Goal: Information Seeking & Learning: Compare options

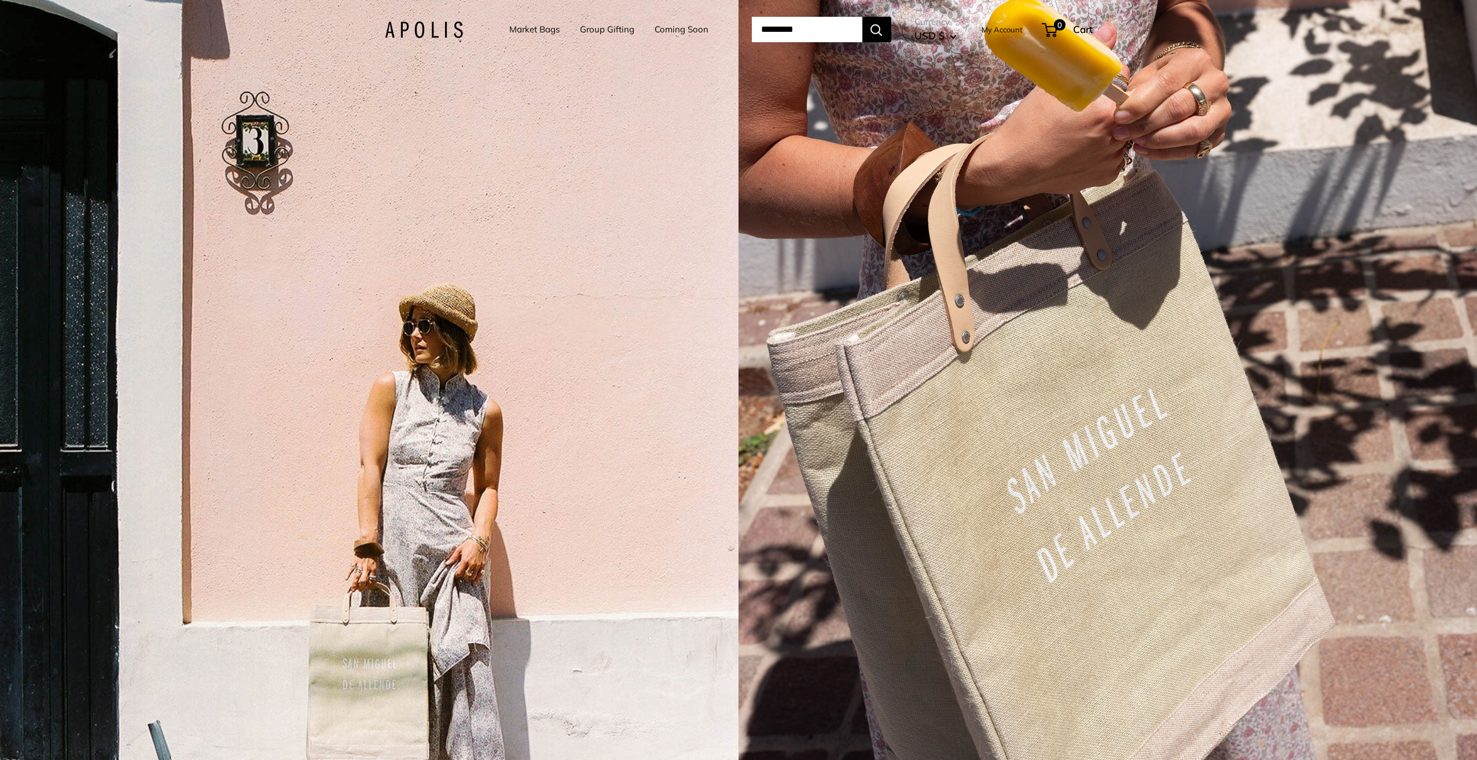
click at [538, 34] on link "Market Bags" at bounding box center [534, 29] width 50 height 16
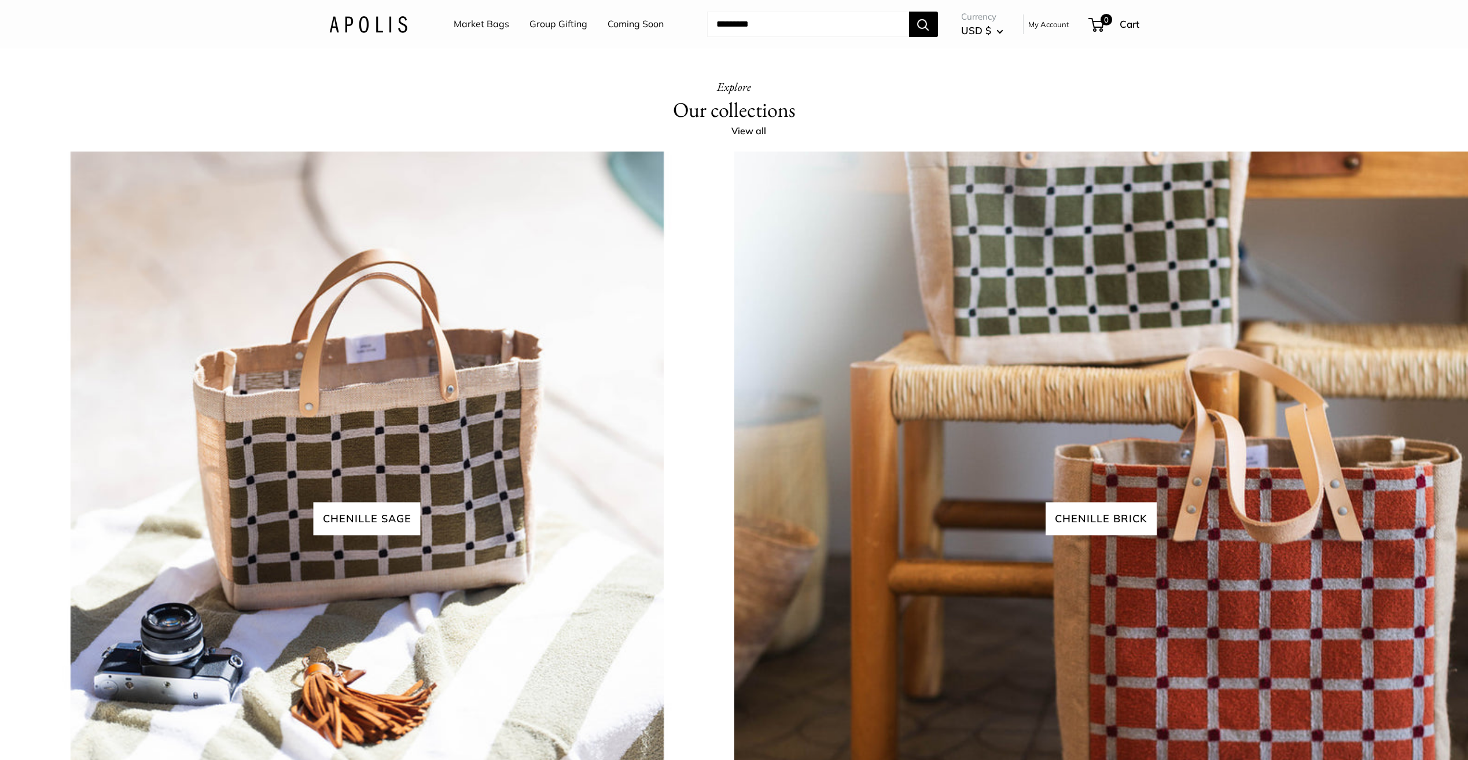
scroll to position [3211, 0]
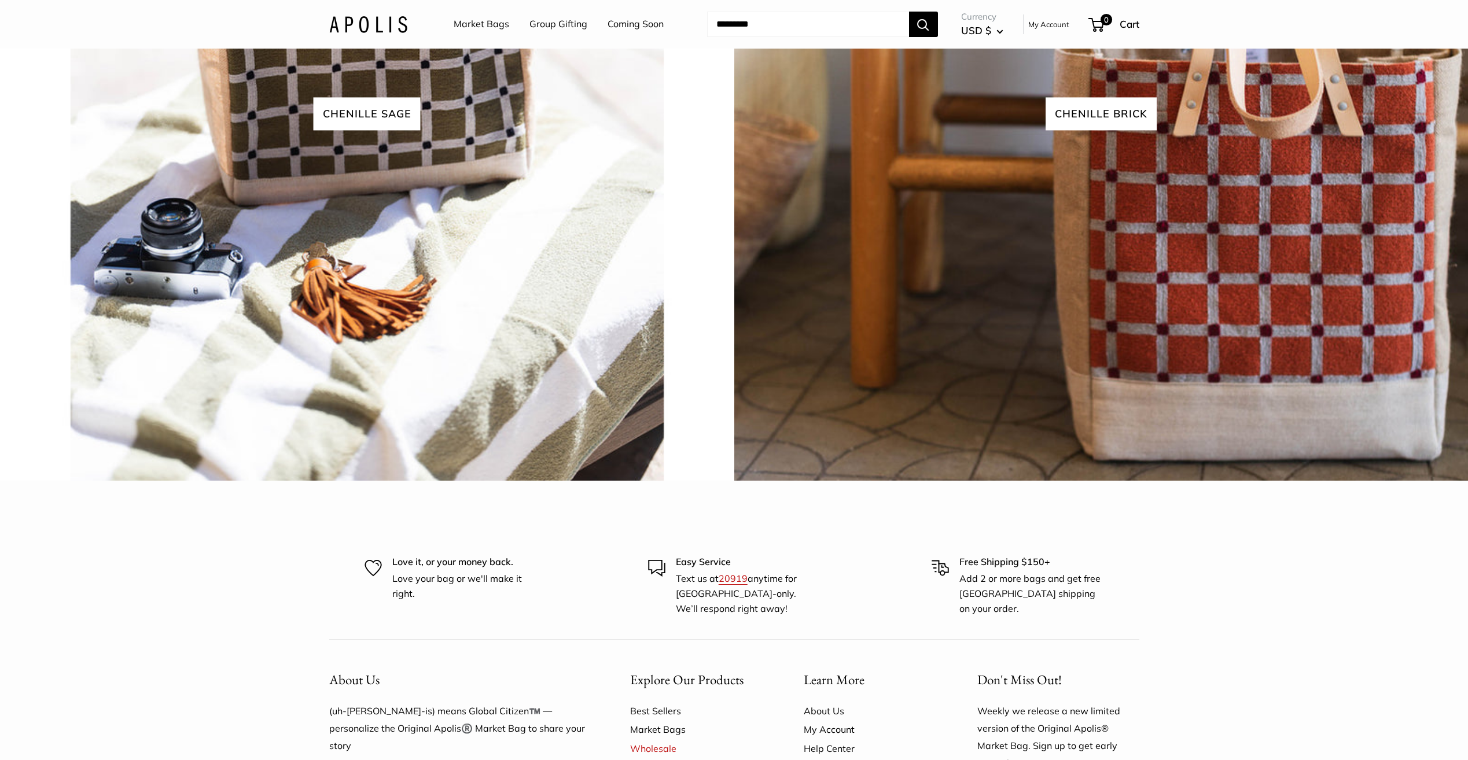
click at [296, 452] on img at bounding box center [367, 113] width 741 height 741
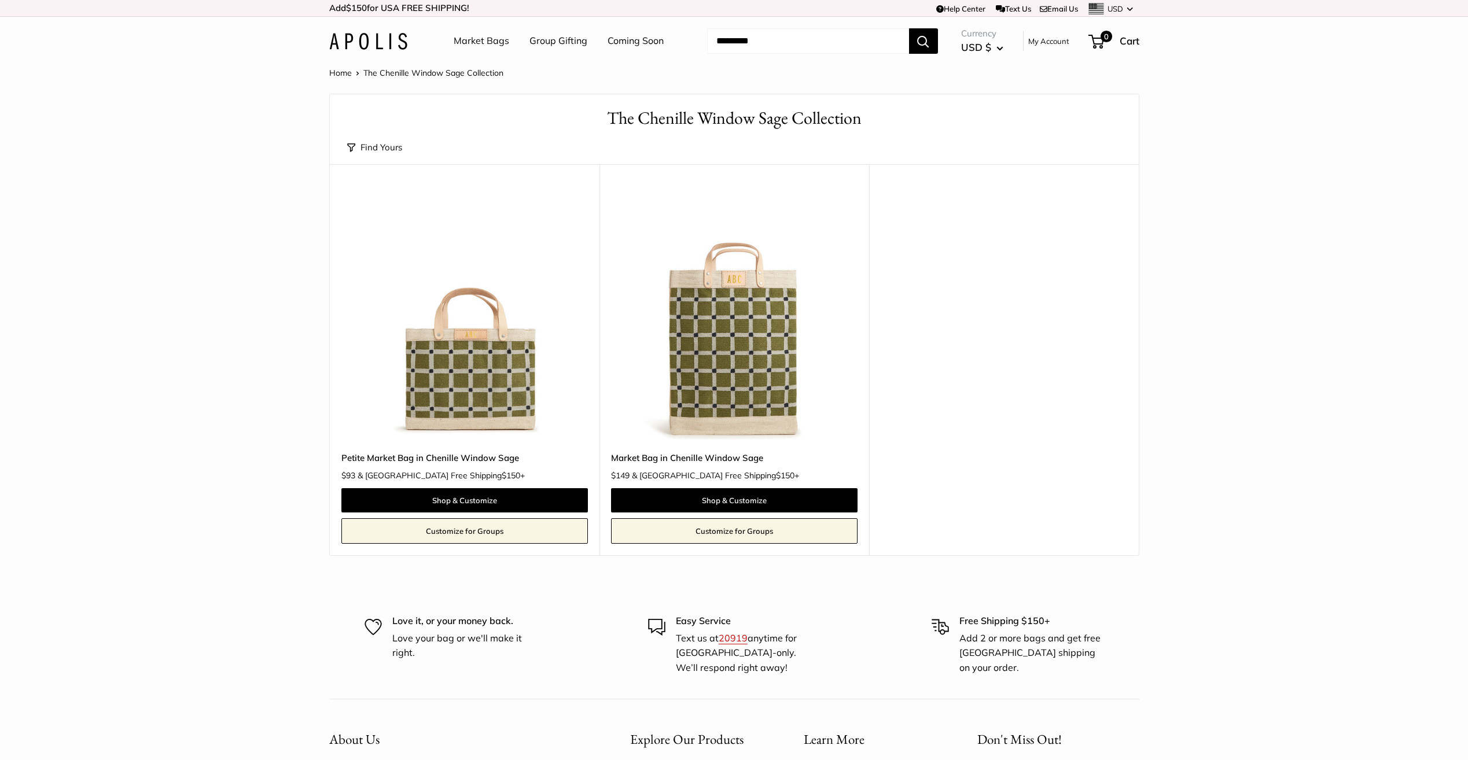
click at [489, 42] on link "Market Bags" at bounding box center [482, 40] width 56 height 17
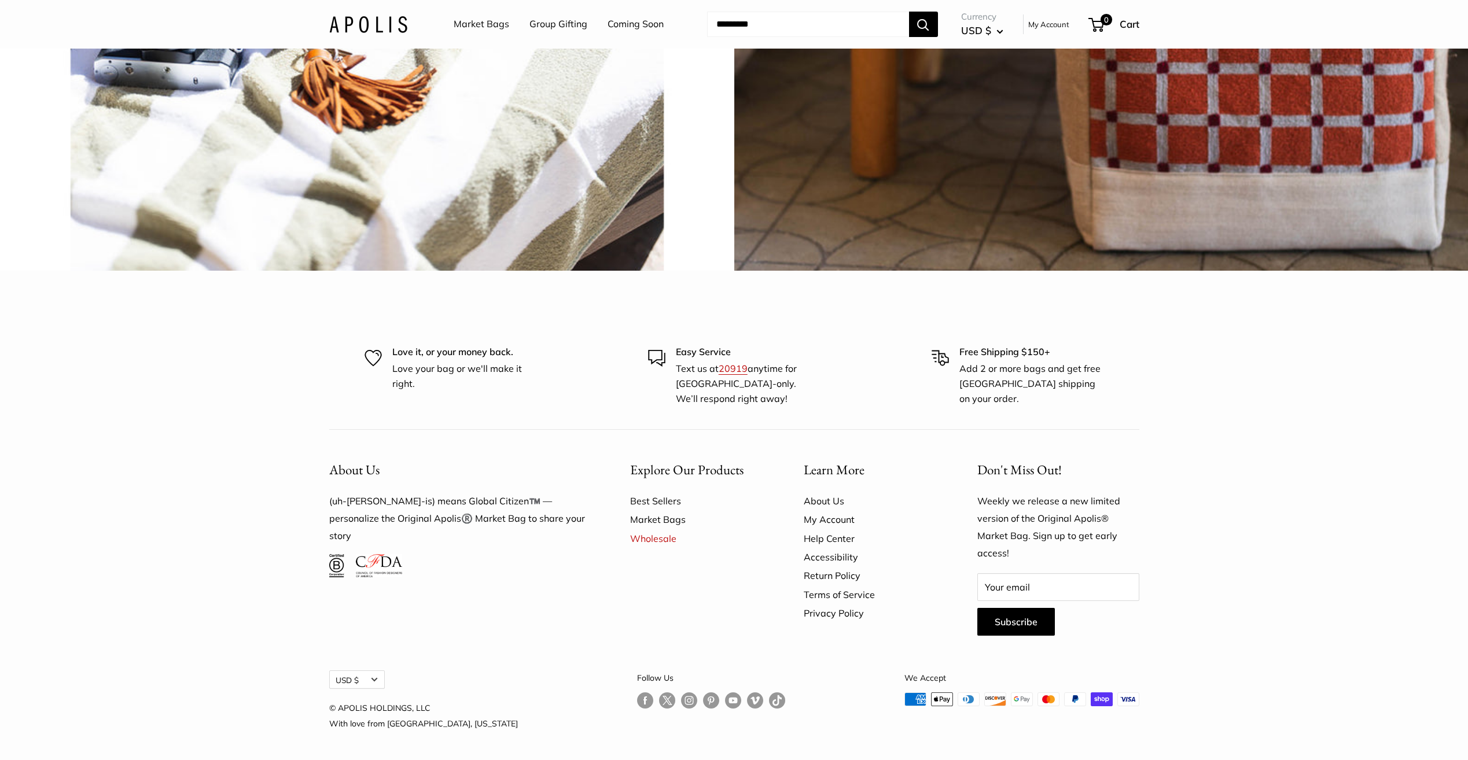
scroll to position [3761, 0]
click at [654, 510] on link "Best Sellers" at bounding box center [696, 501] width 133 height 19
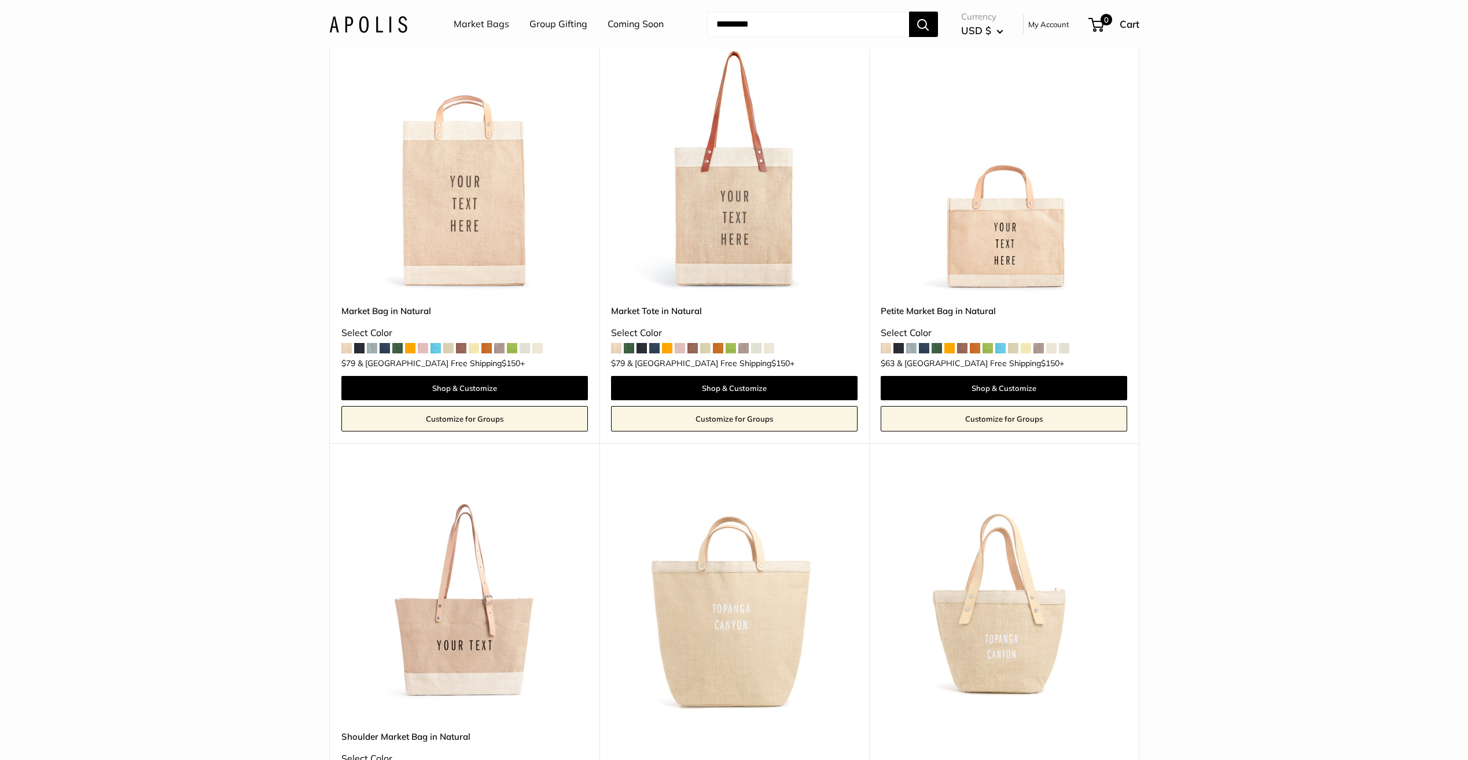
scroll to position [155, 0]
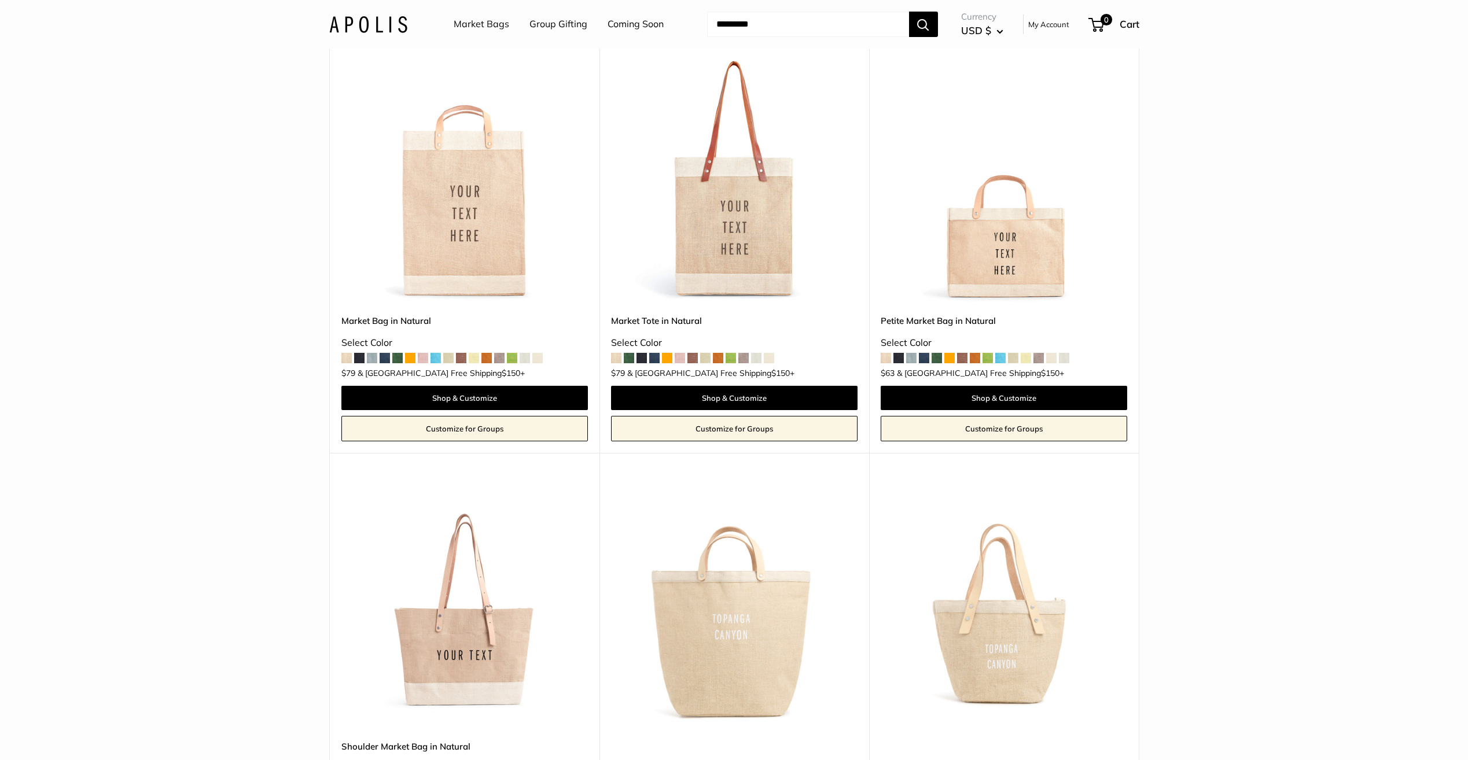
click at [733, 358] on span at bounding box center [731, 358] width 10 height 10
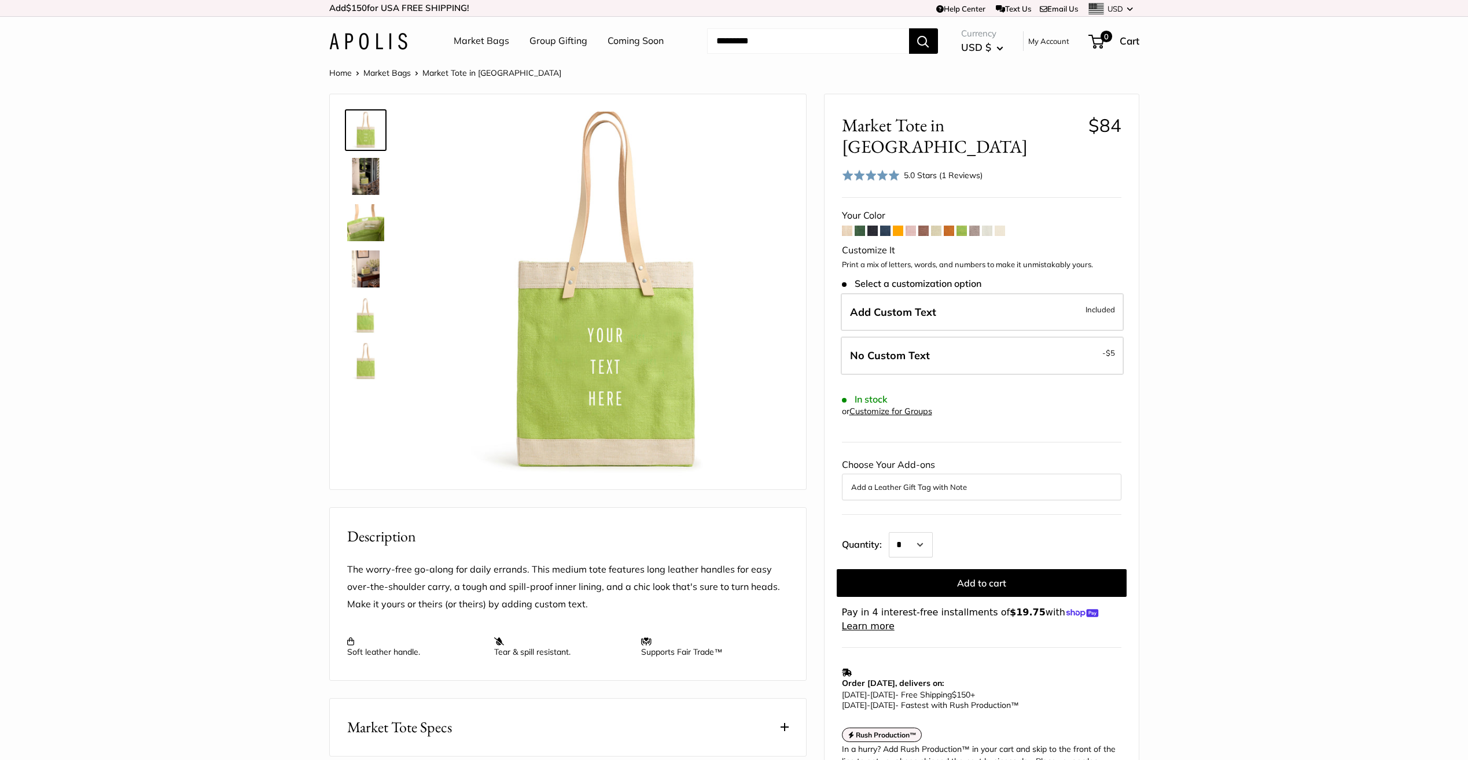
click at [872, 226] on span at bounding box center [872, 231] width 10 height 10
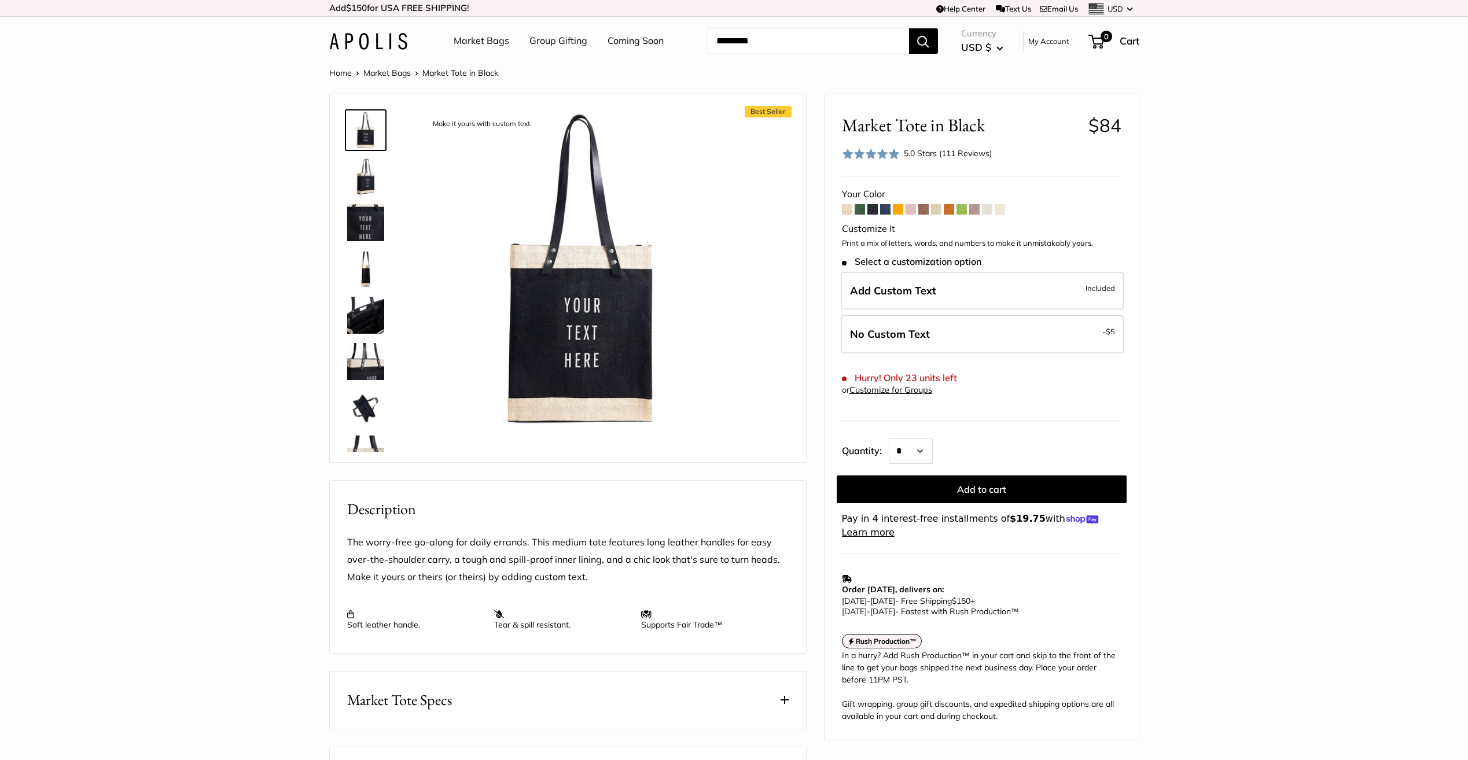
click at [887, 210] on span at bounding box center [885, 209] width 10 height 10
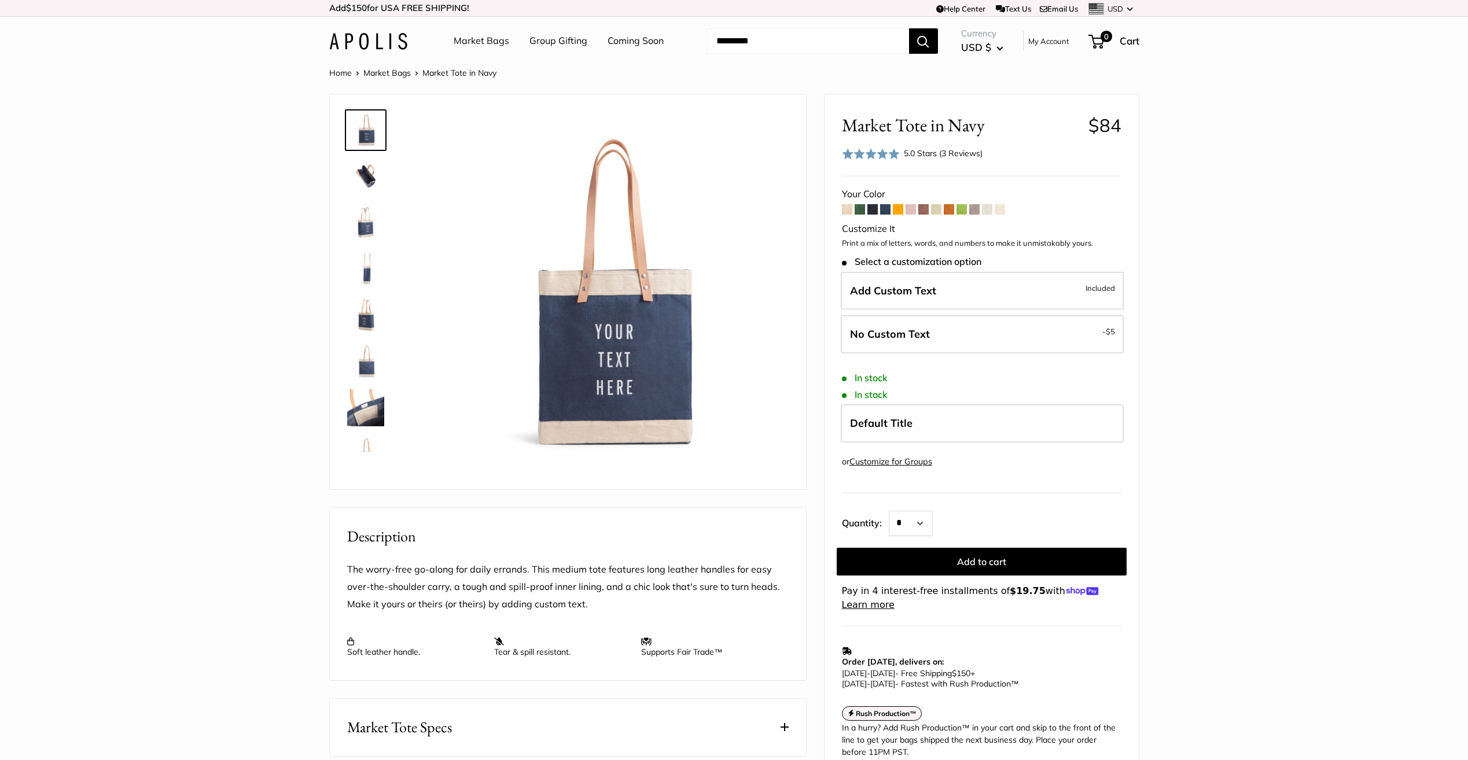
click at [928, 213] on span at bounding box center [923, 209] width 10 height 10
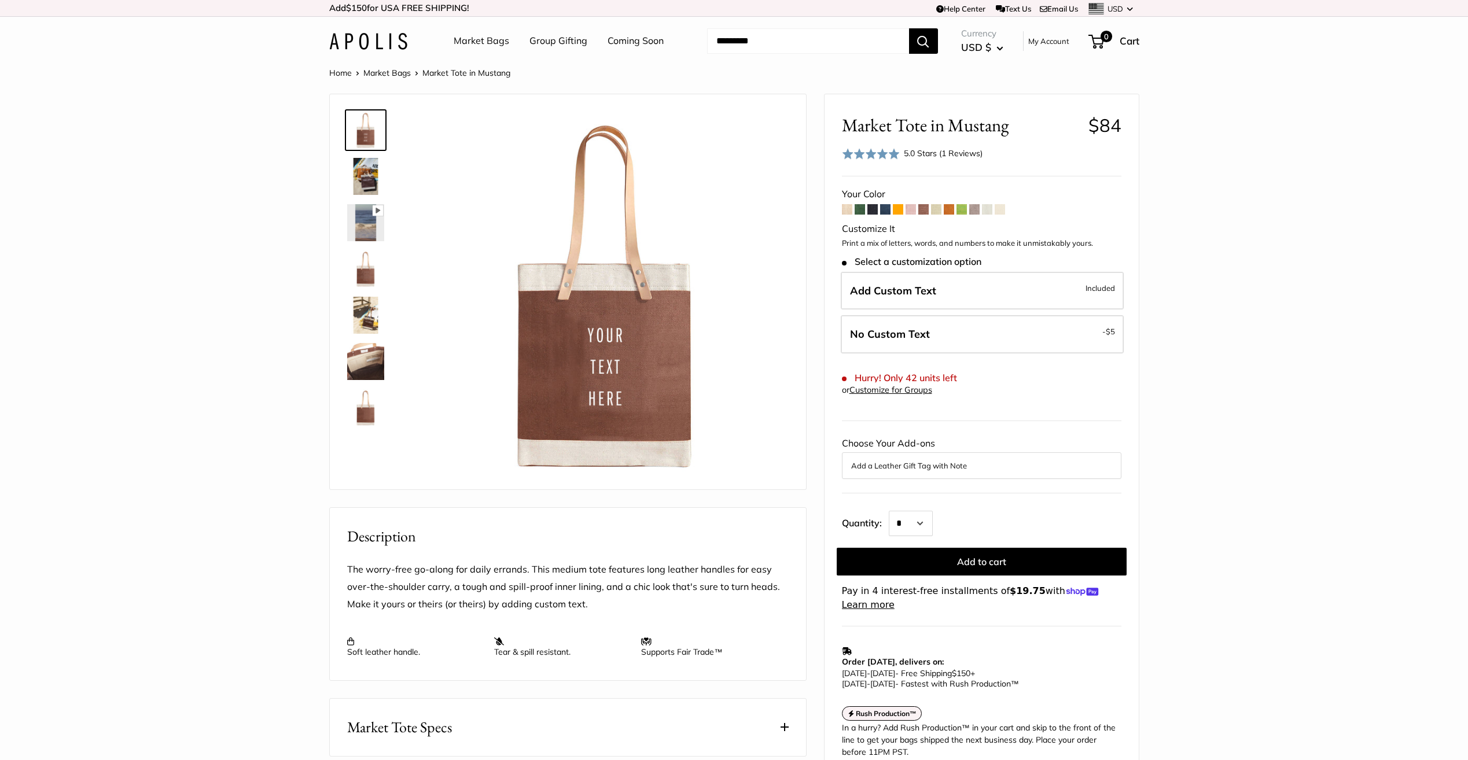
click at [992, 214] on span at bounding box center [987, 209] width 10 height 10
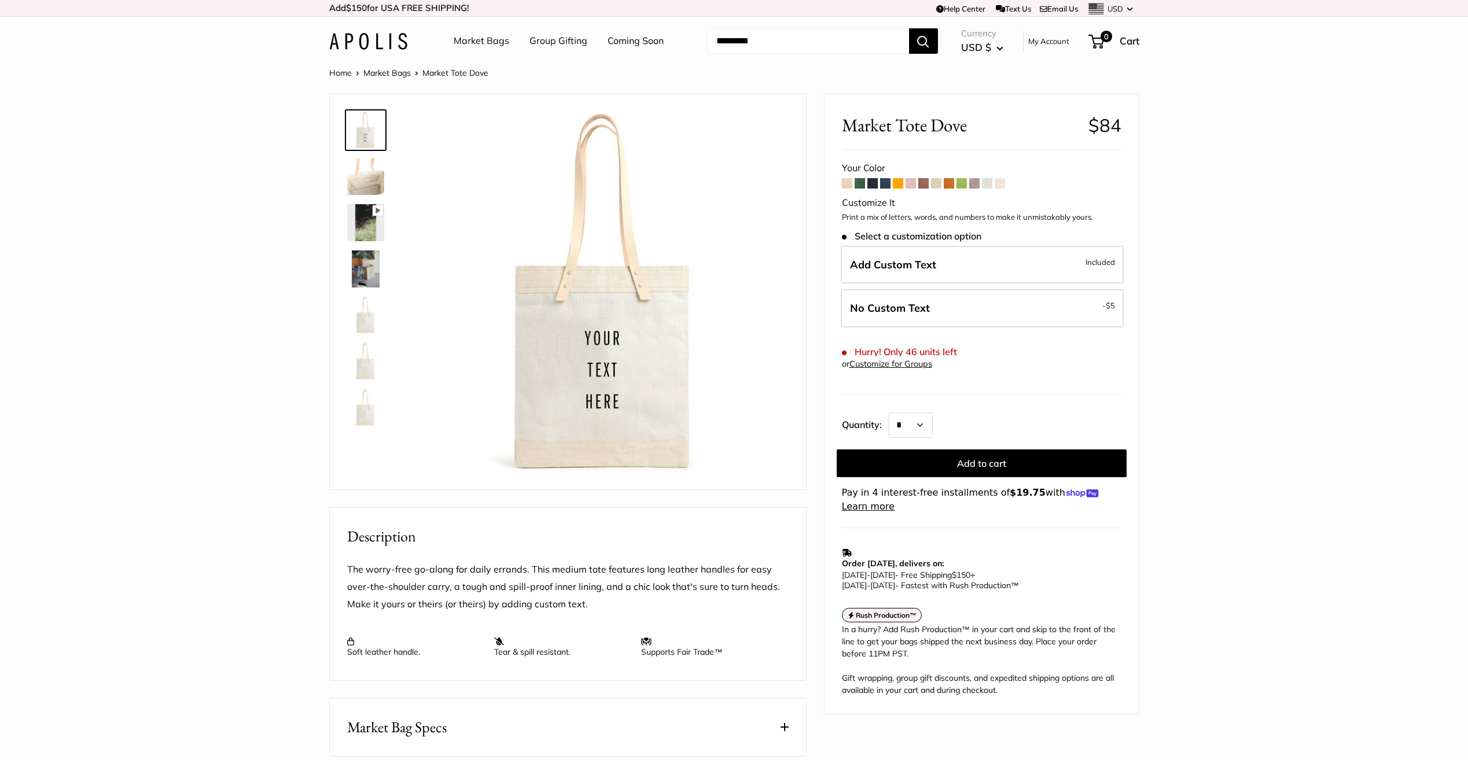
click at [1002, 185] on span at bounding box center [1000, 183] width 10 height 10
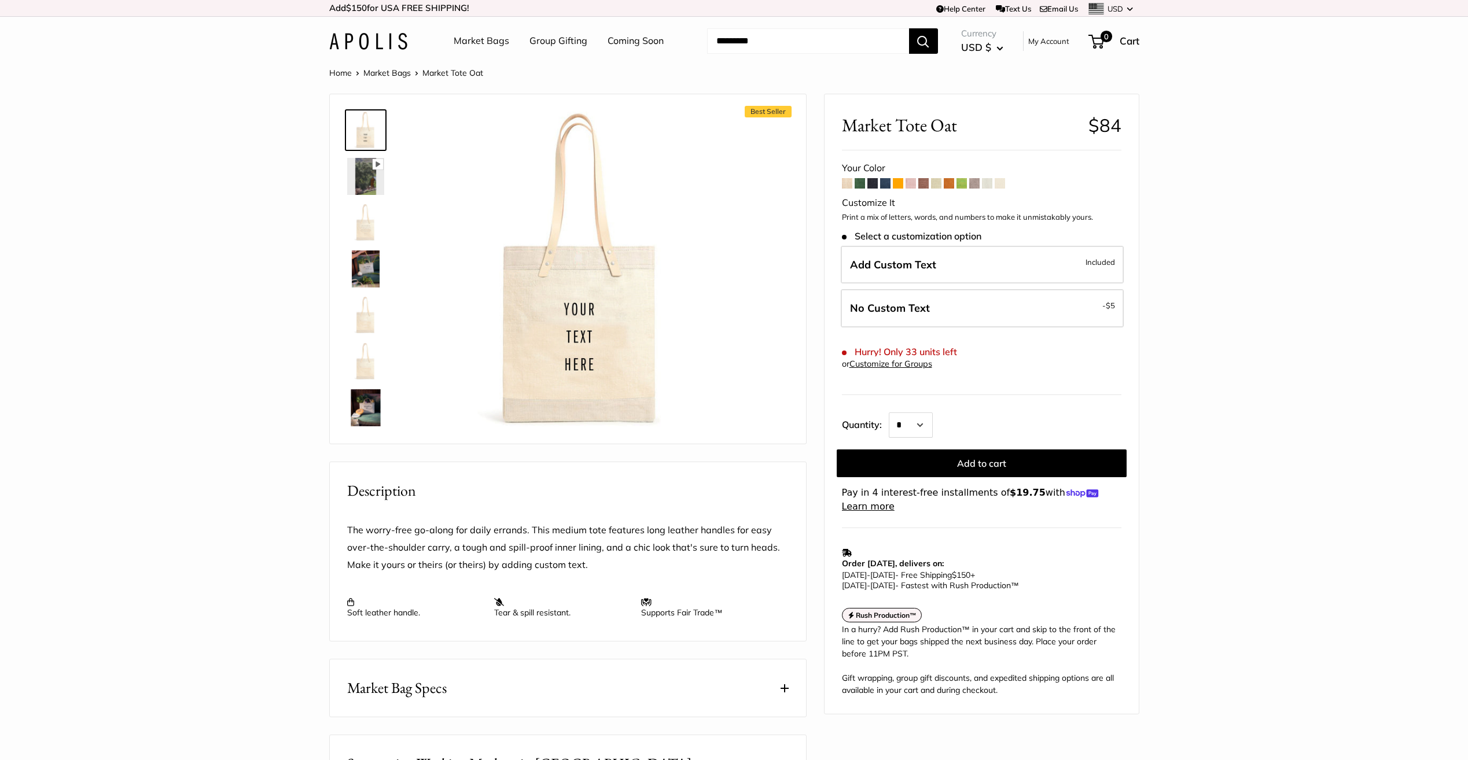
click at [977, 185] on span at bounding box center [974, 183] width 10 height 10
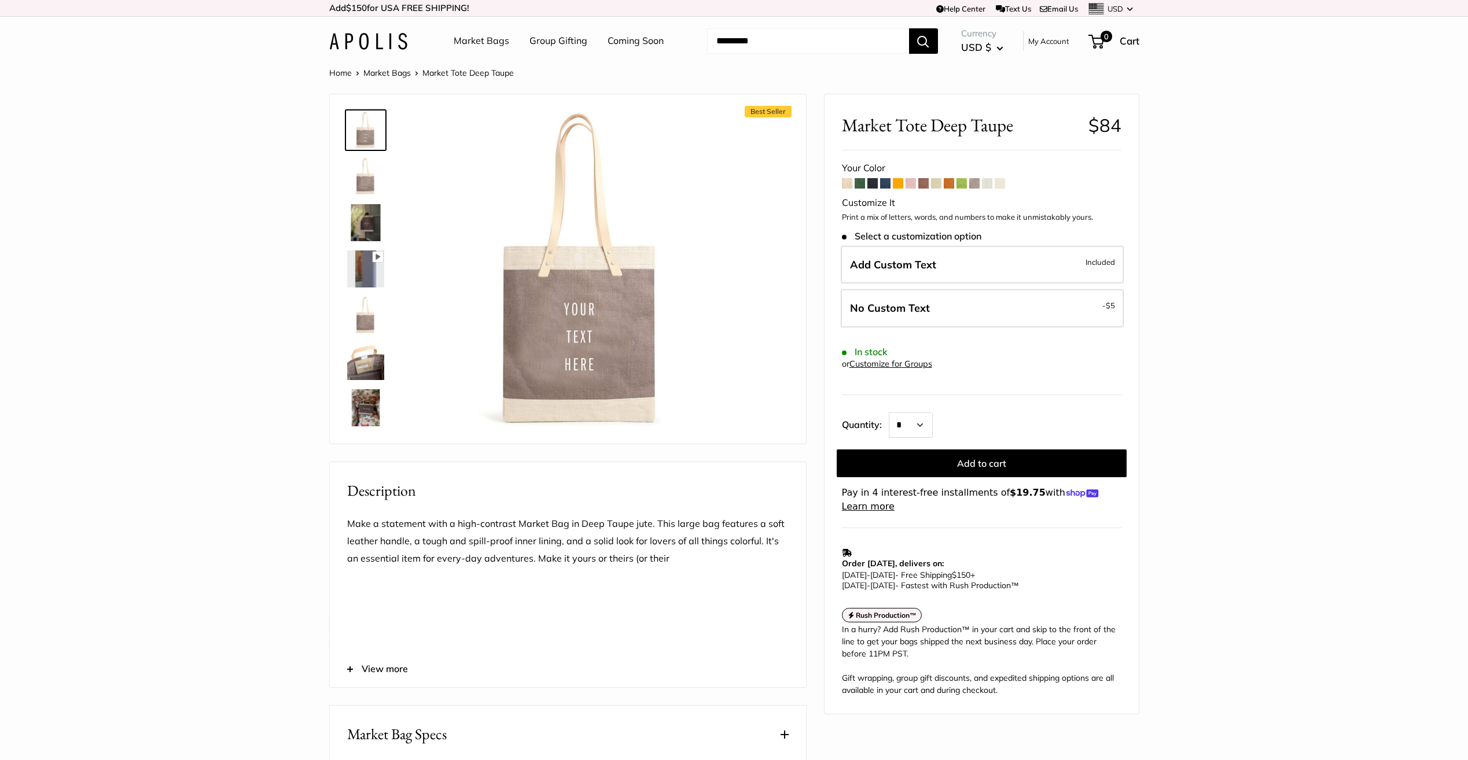
click at [845, 185] on span at bounding box center [847, 183] width 10 height 10
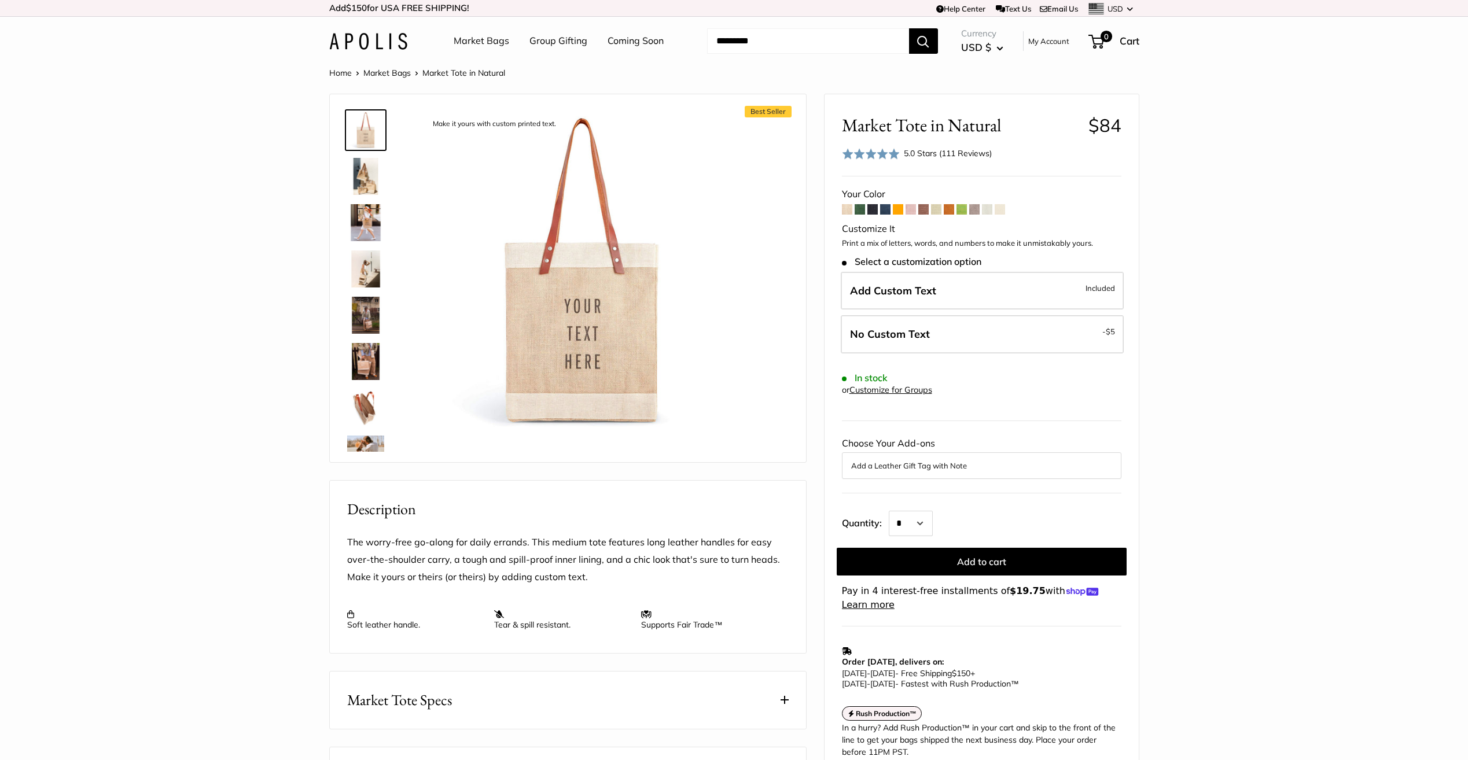
click at [861, 207] on span at bounding box center [860, 209] width 10 height 10
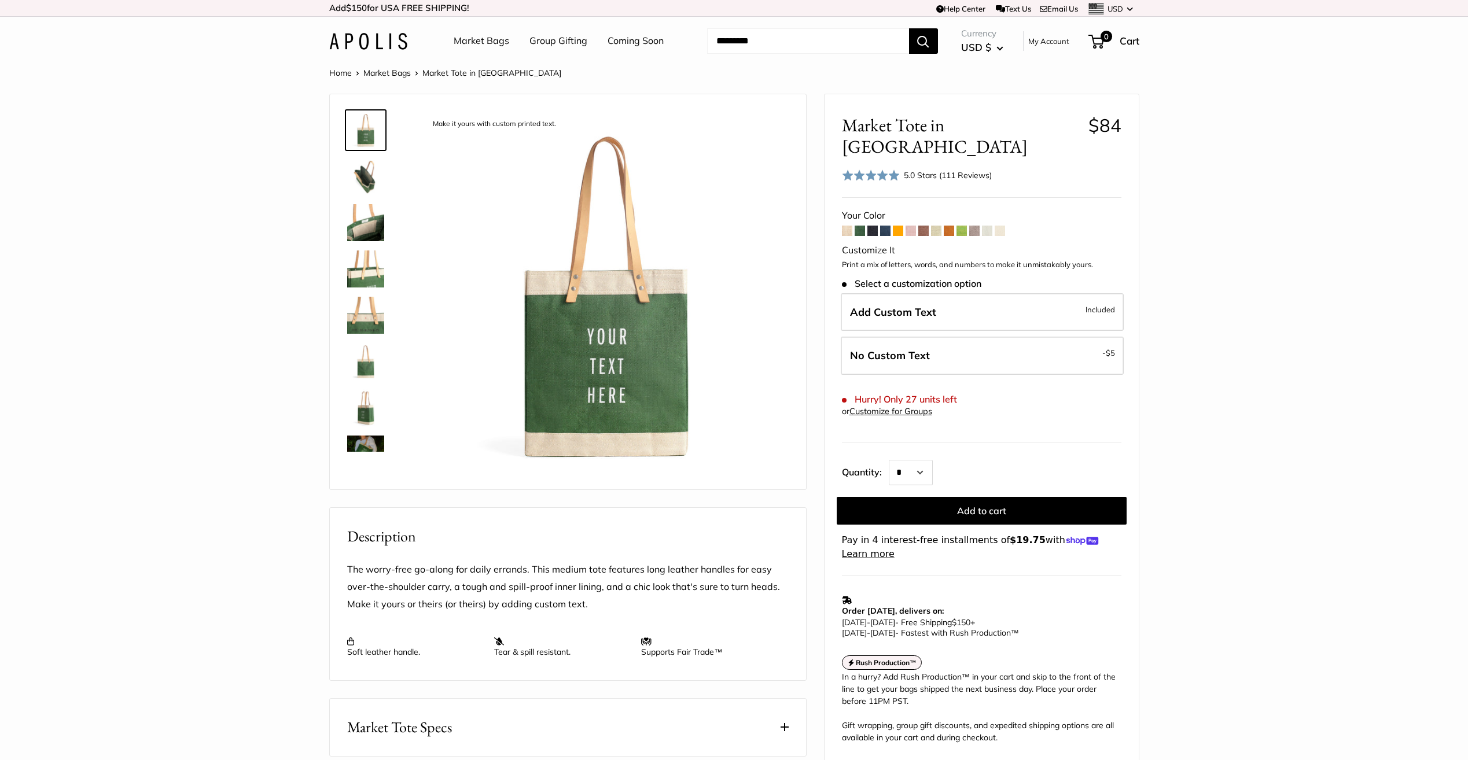
click at [870, 226] on span at bounding box center [872, 231] width 10 height 10
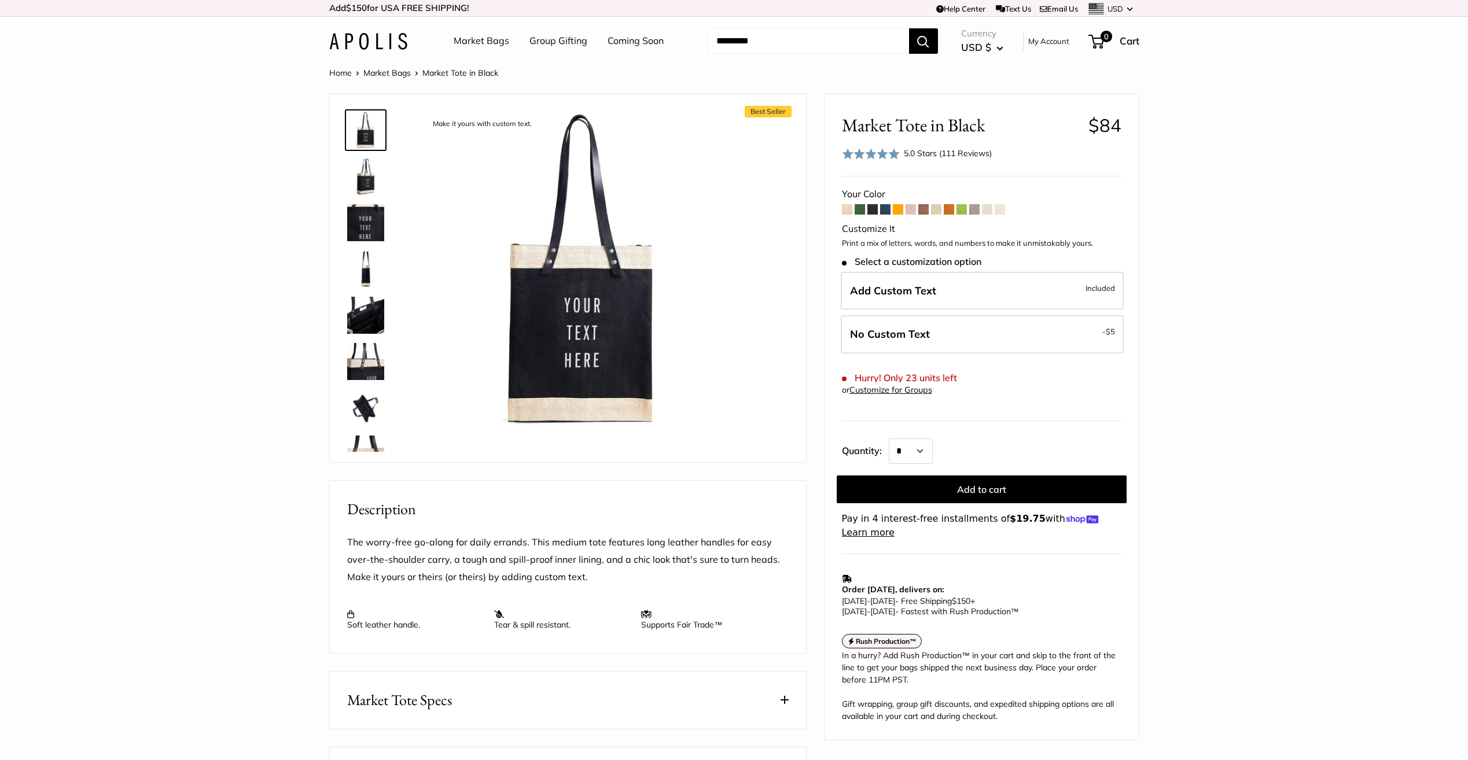
click at [886, 210] on span at bounding box center [885, 209] width 10 height 10
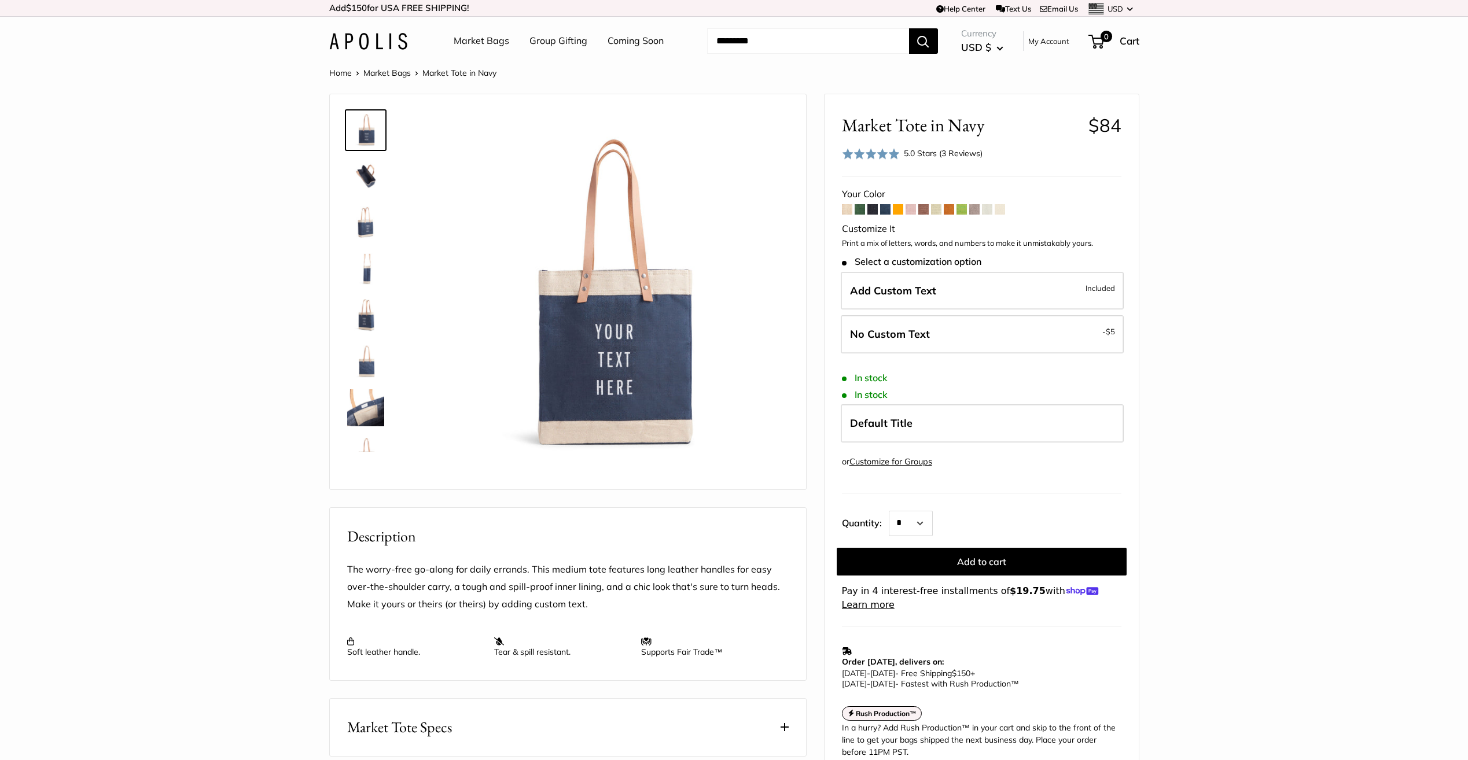
click at [897, 211] on span at bounding box center [898, 209] width 10 height 10
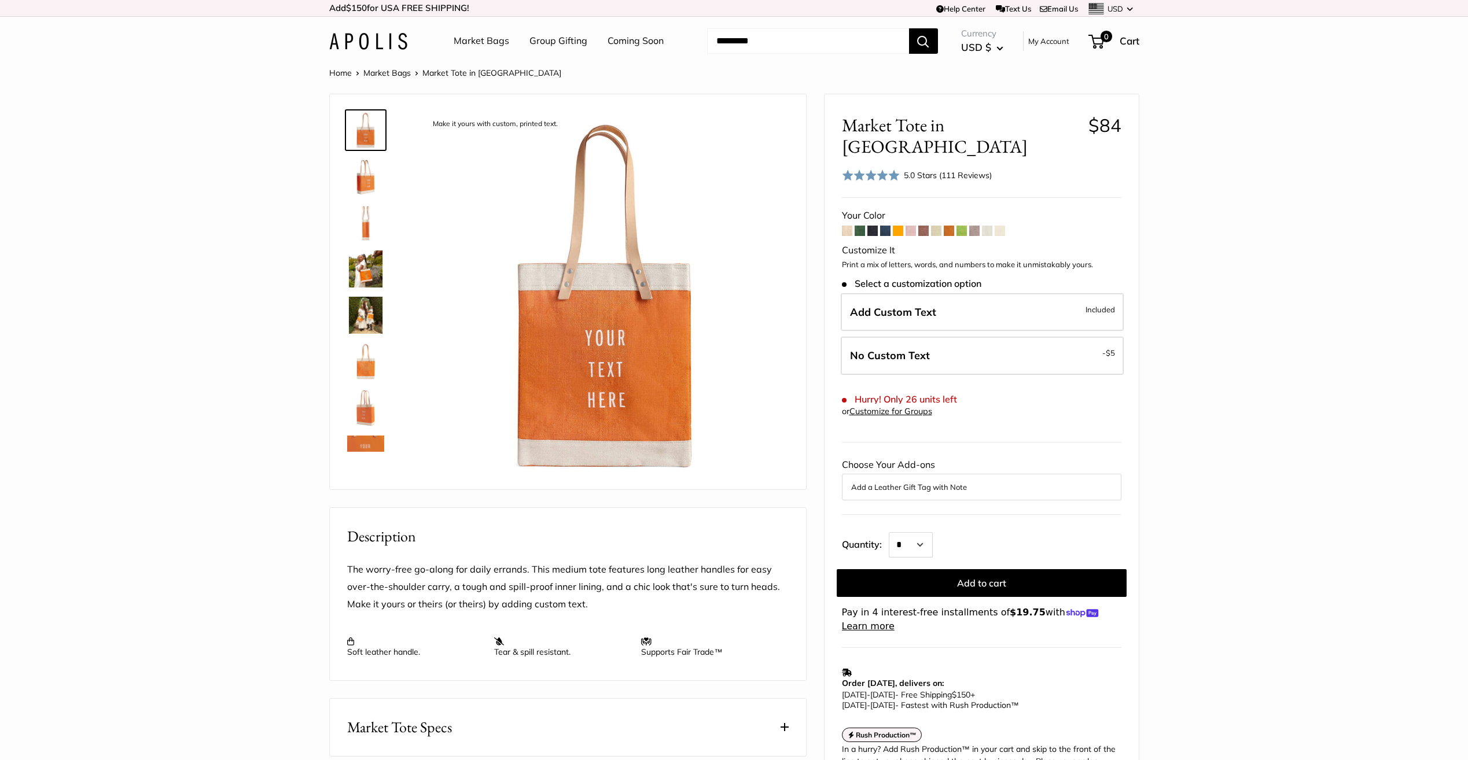
click at [906, 226] on span at bounding box center [911, 231] width 10 height 10
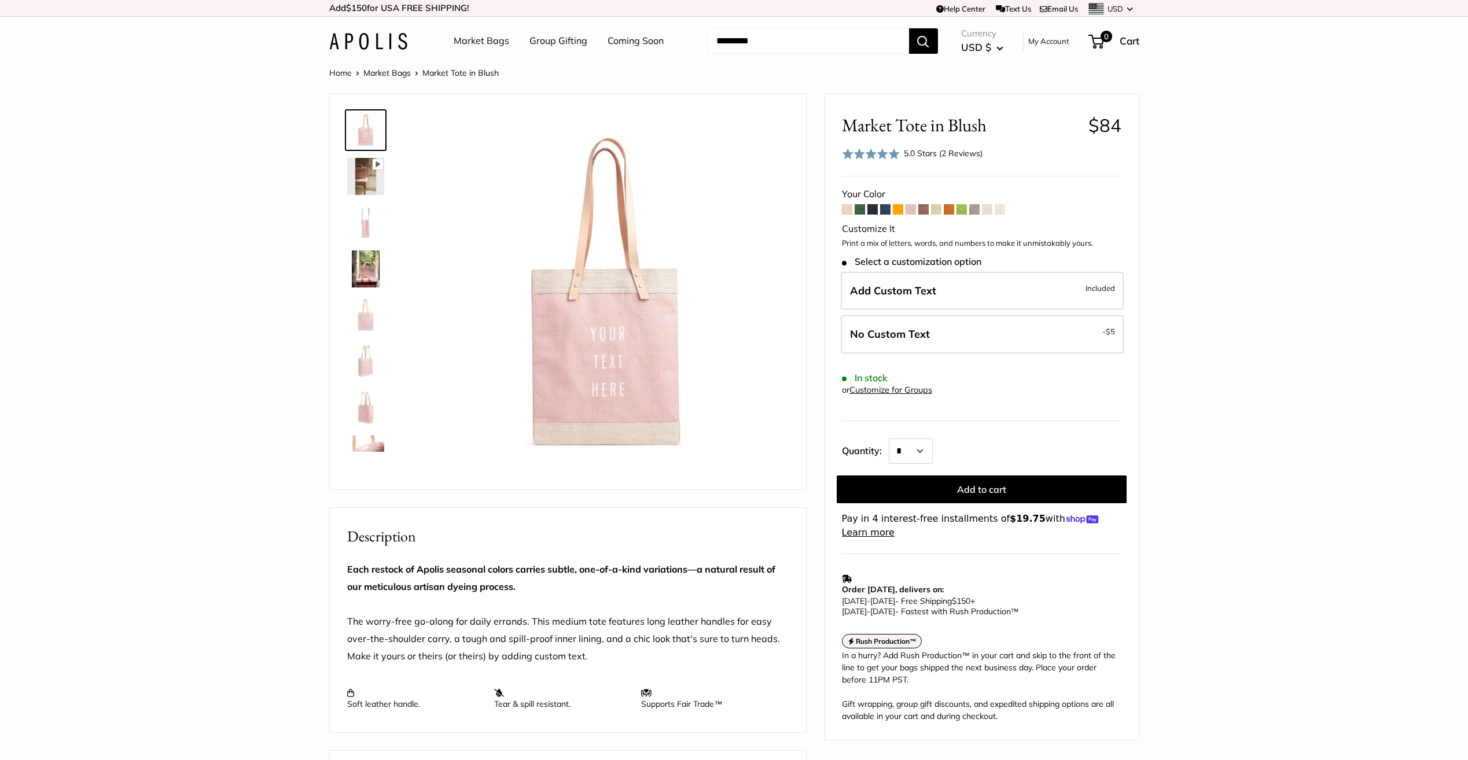
click at [922, 211] on span at bounding box center [923, 209] width 10 height 10
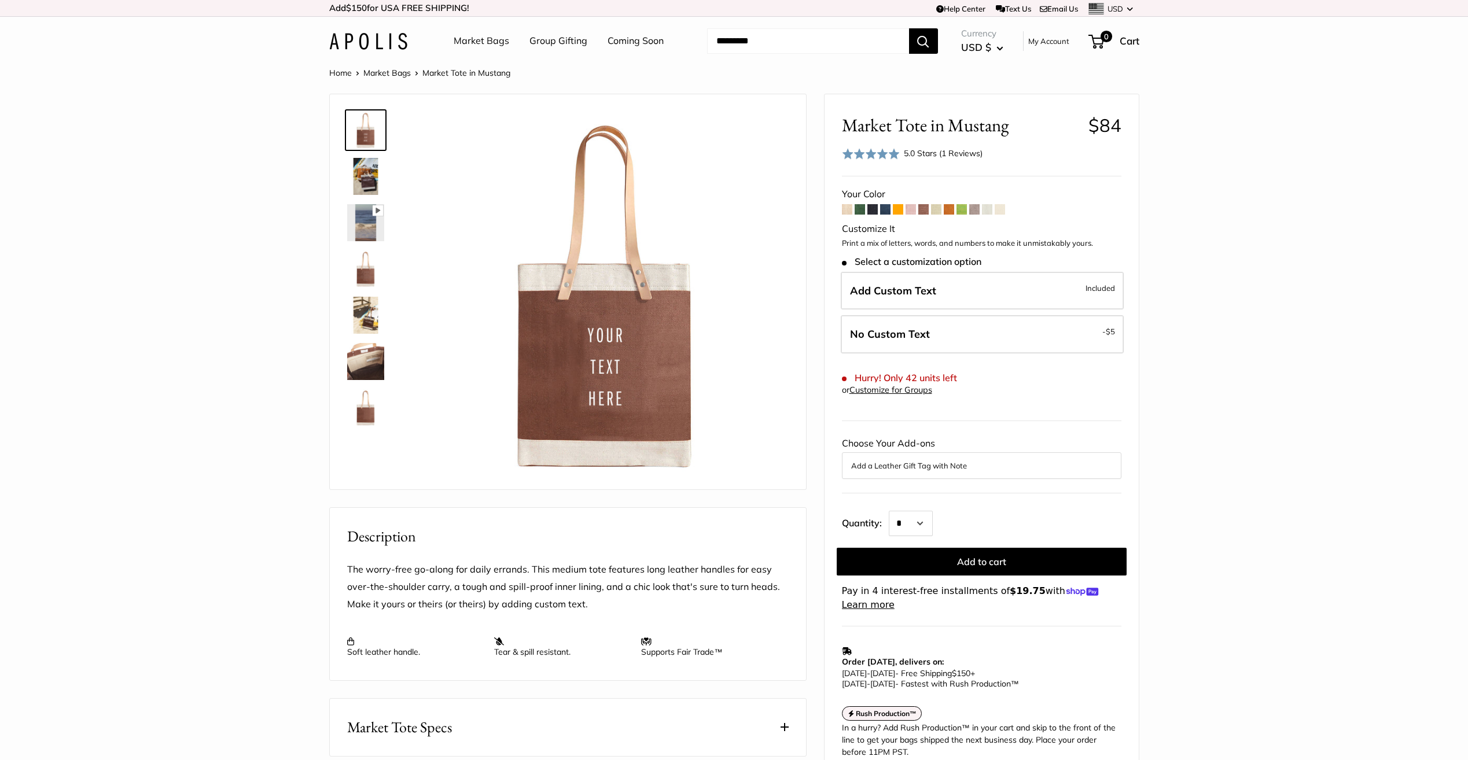
click at [933, 209] on span at bounding box center [936, 209] width 10 height 10
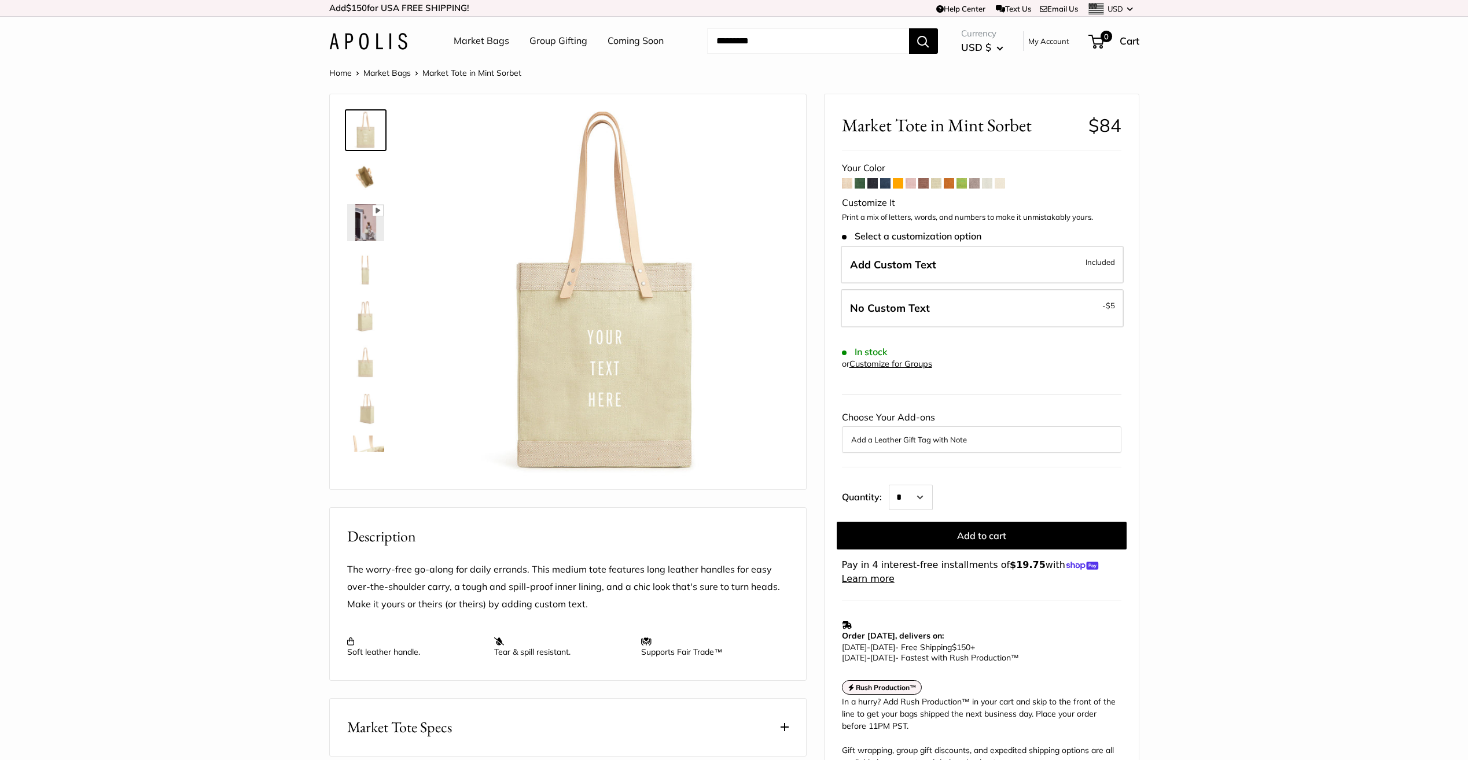
click at [953, 185] on span at bounding box center [949, 183] width 10 height 10
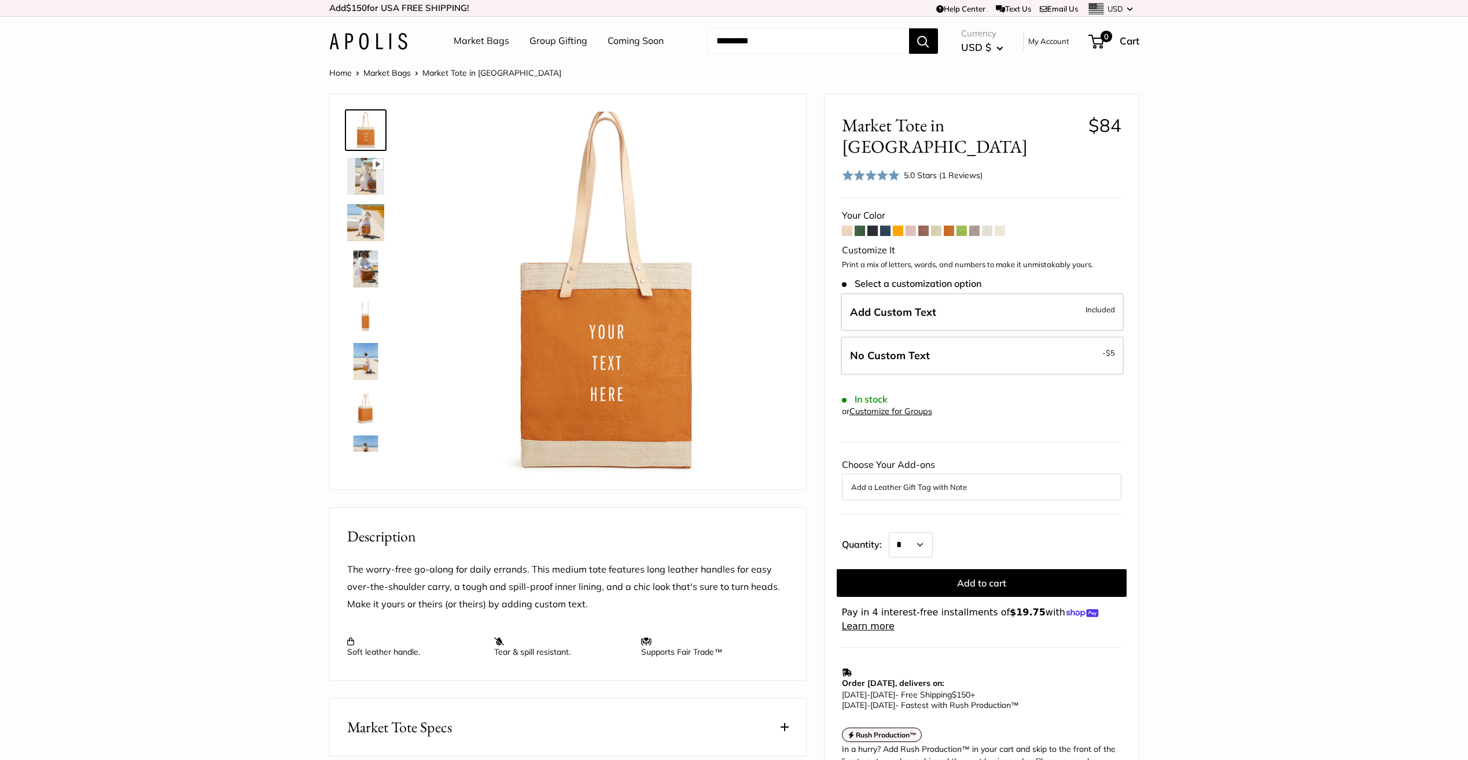
click at [960, 226] on span at bounding box center [962, 231] width 10 height 10
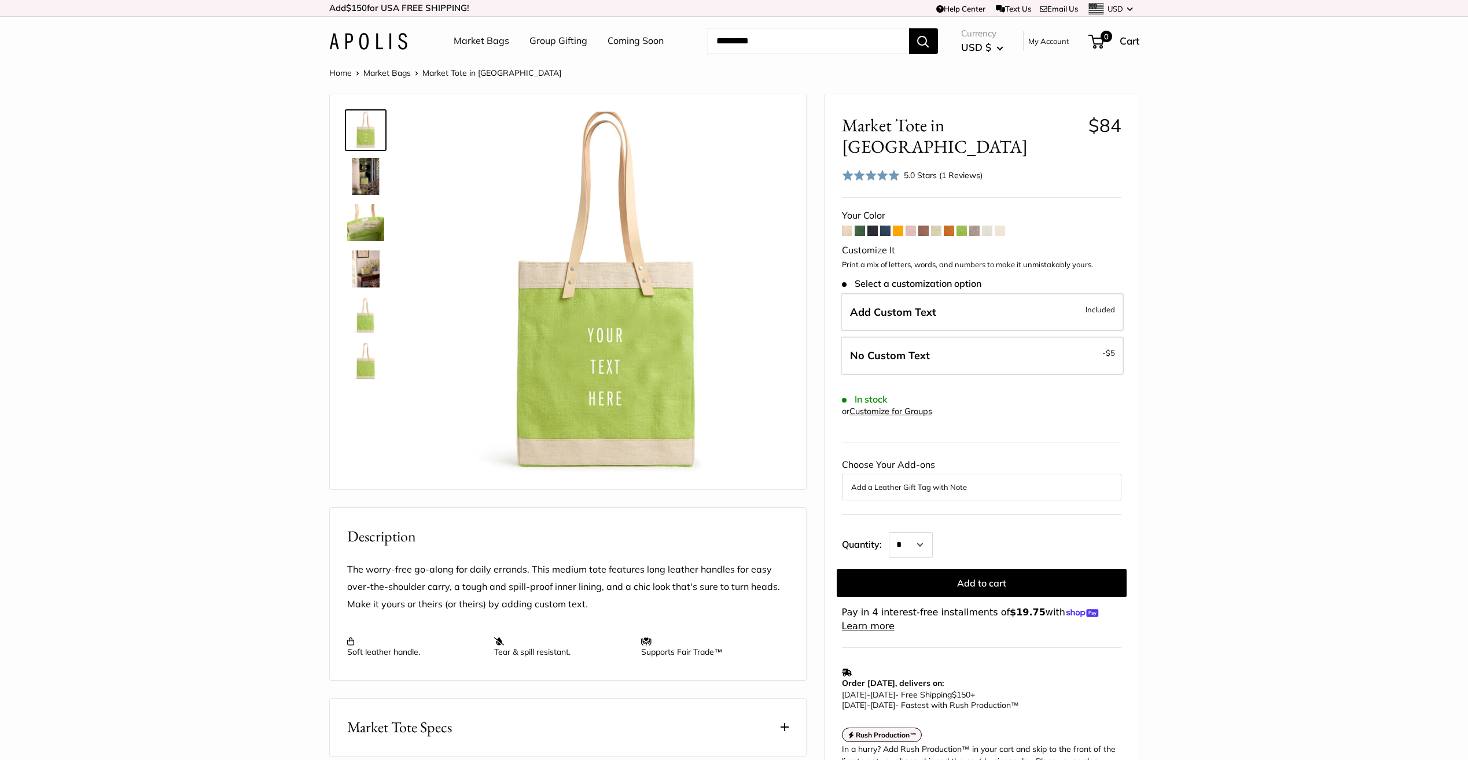
click at [974, 226] on span at bounding box center [974, 231] width 10 height 10
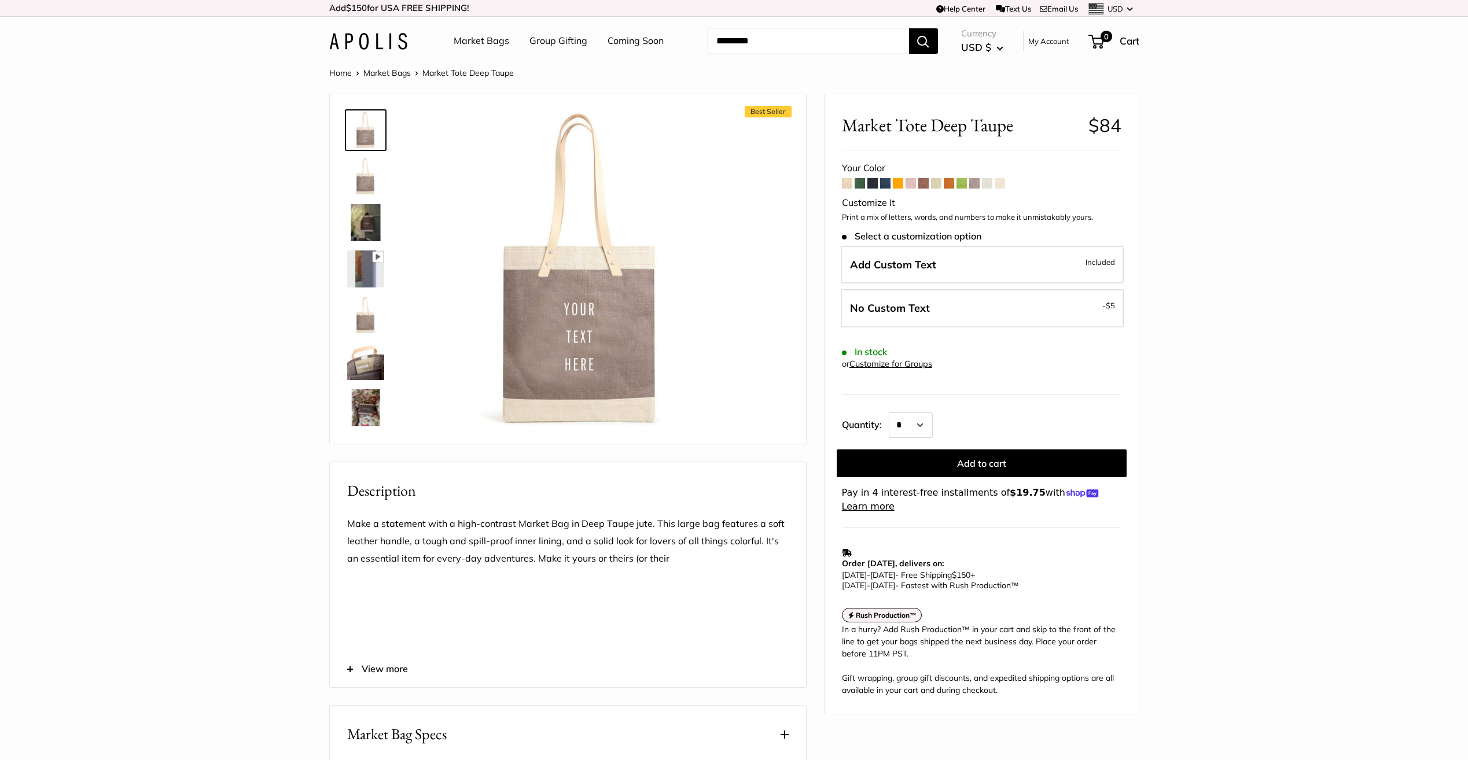
click at [988, 186] on span at bounding box center [987, 183] width 10 height 10
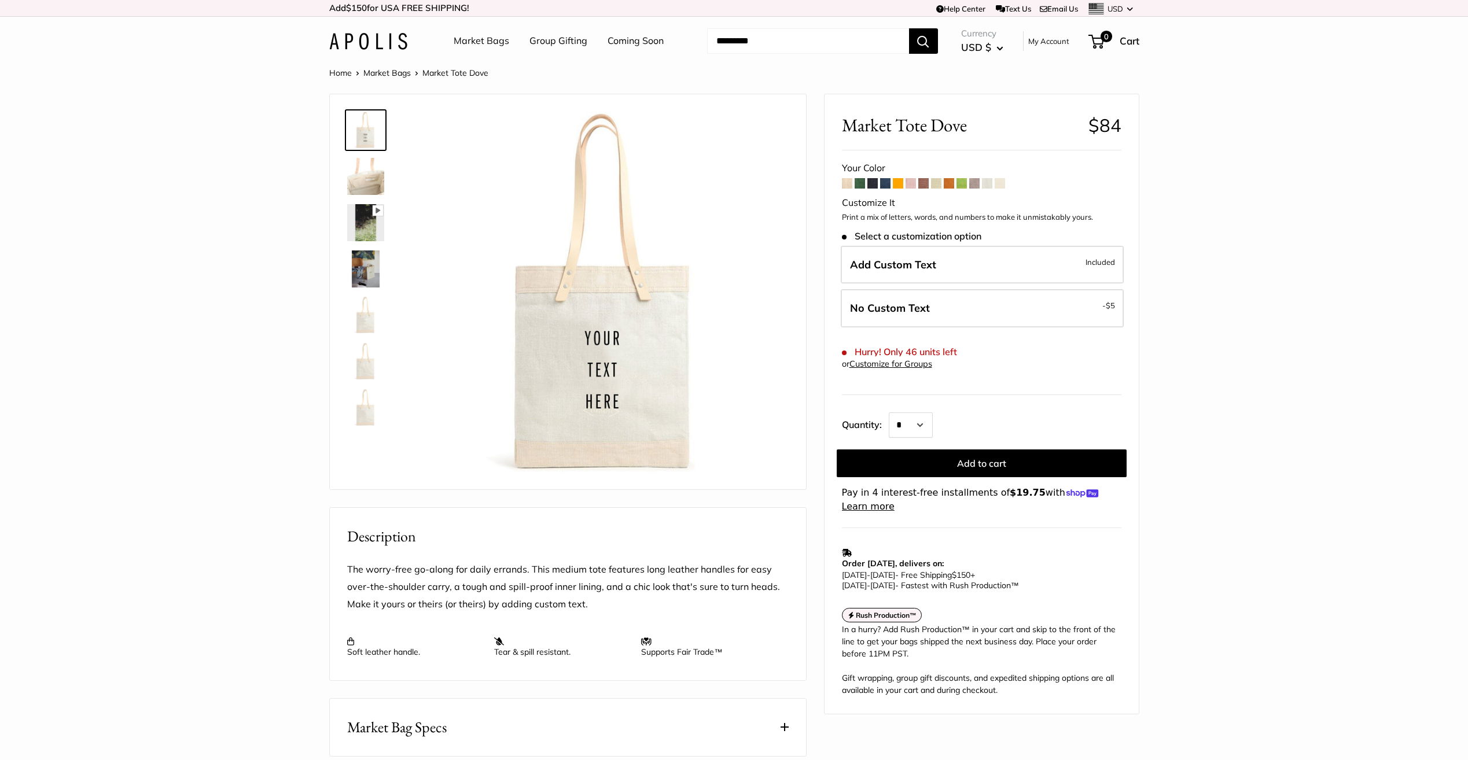
click at [999, 183] on span at bounding box center [1000, 183] width 10 height 10
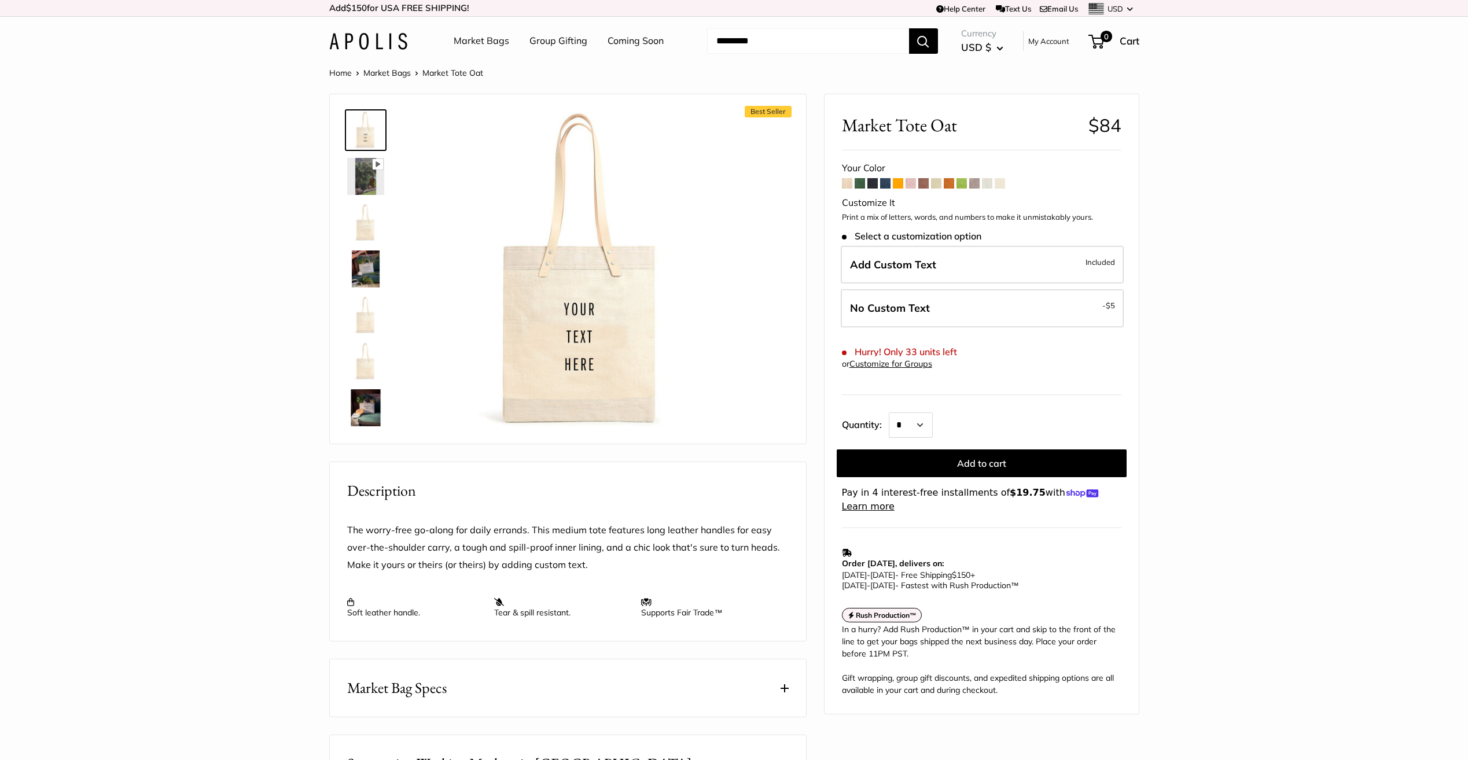
click at [976, 187] on span at bounding box center [974, 183] width 10 height 10
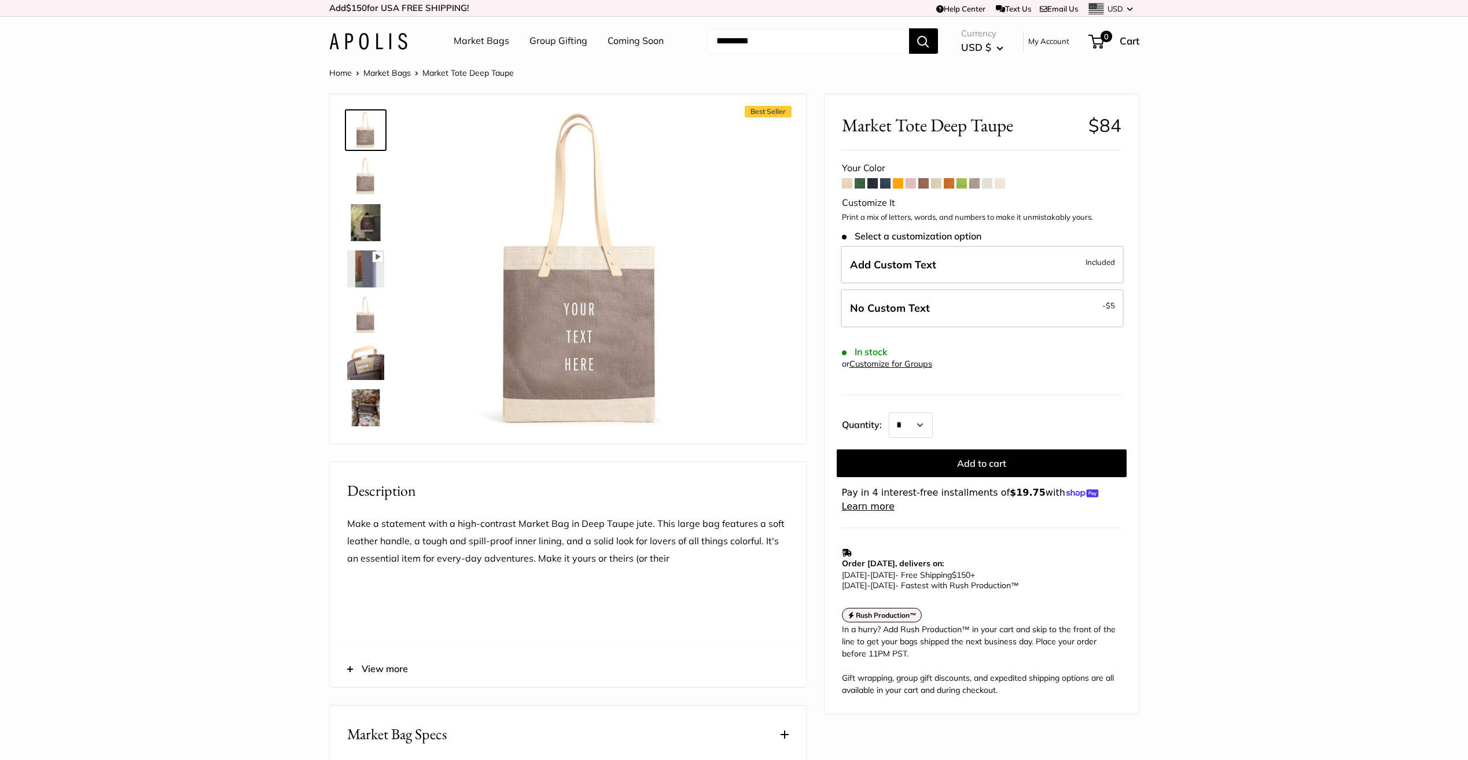
click at [364, 220] on img at bounding box center [365, 222] width 37 height 37
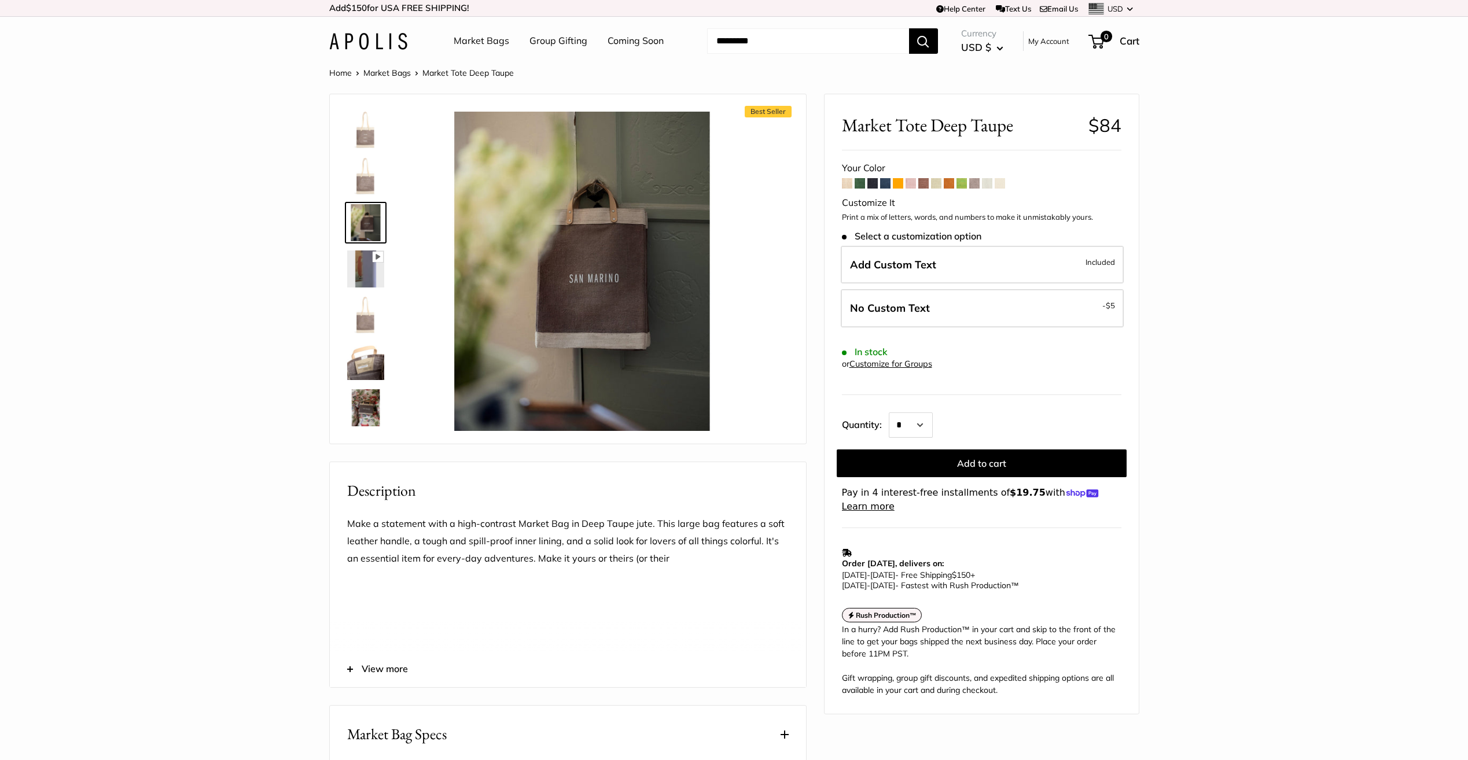
click at [372, 360] on img at bounding box center [365, 361] width 37 height 37
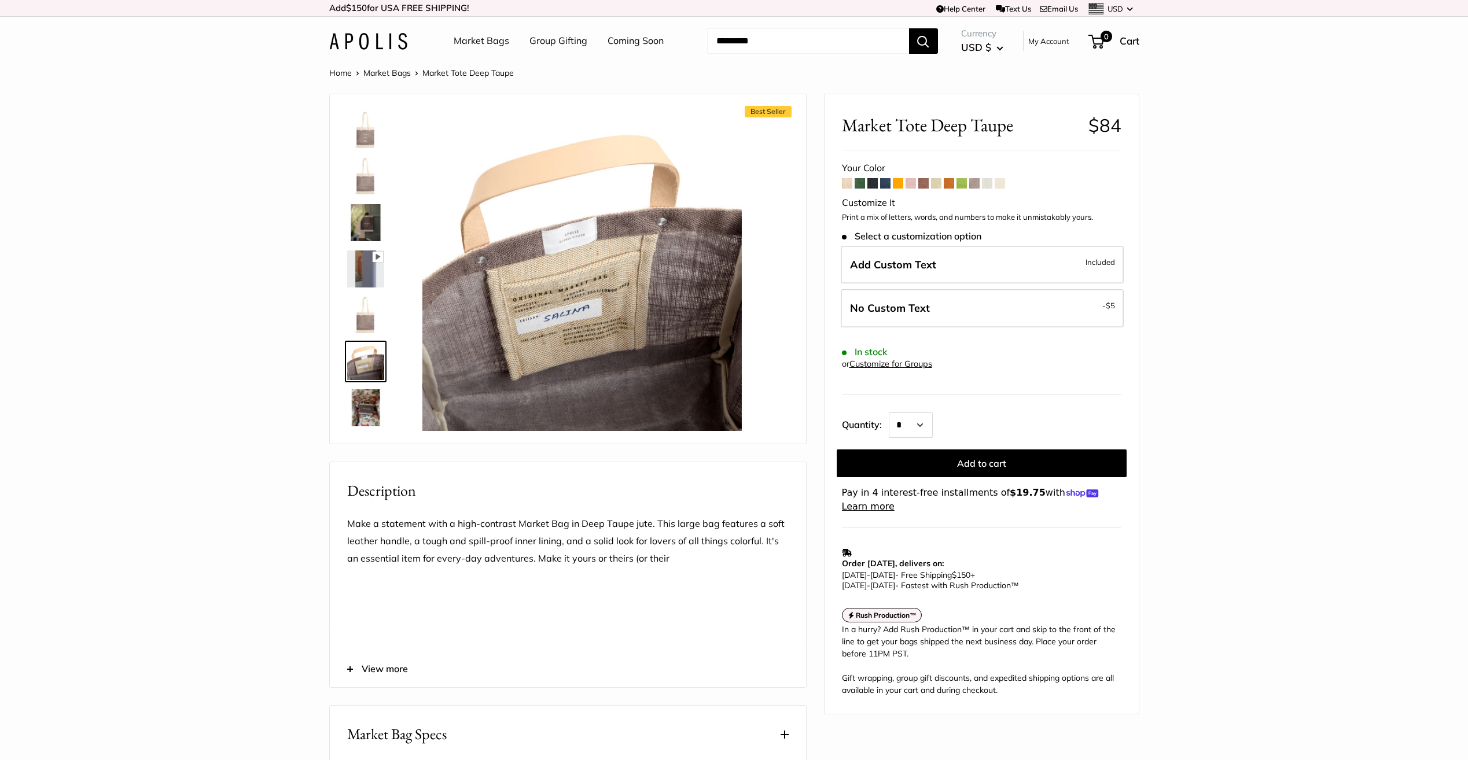
click at [365, 406] on img at bounding box center [365, 407] width 37 height 37
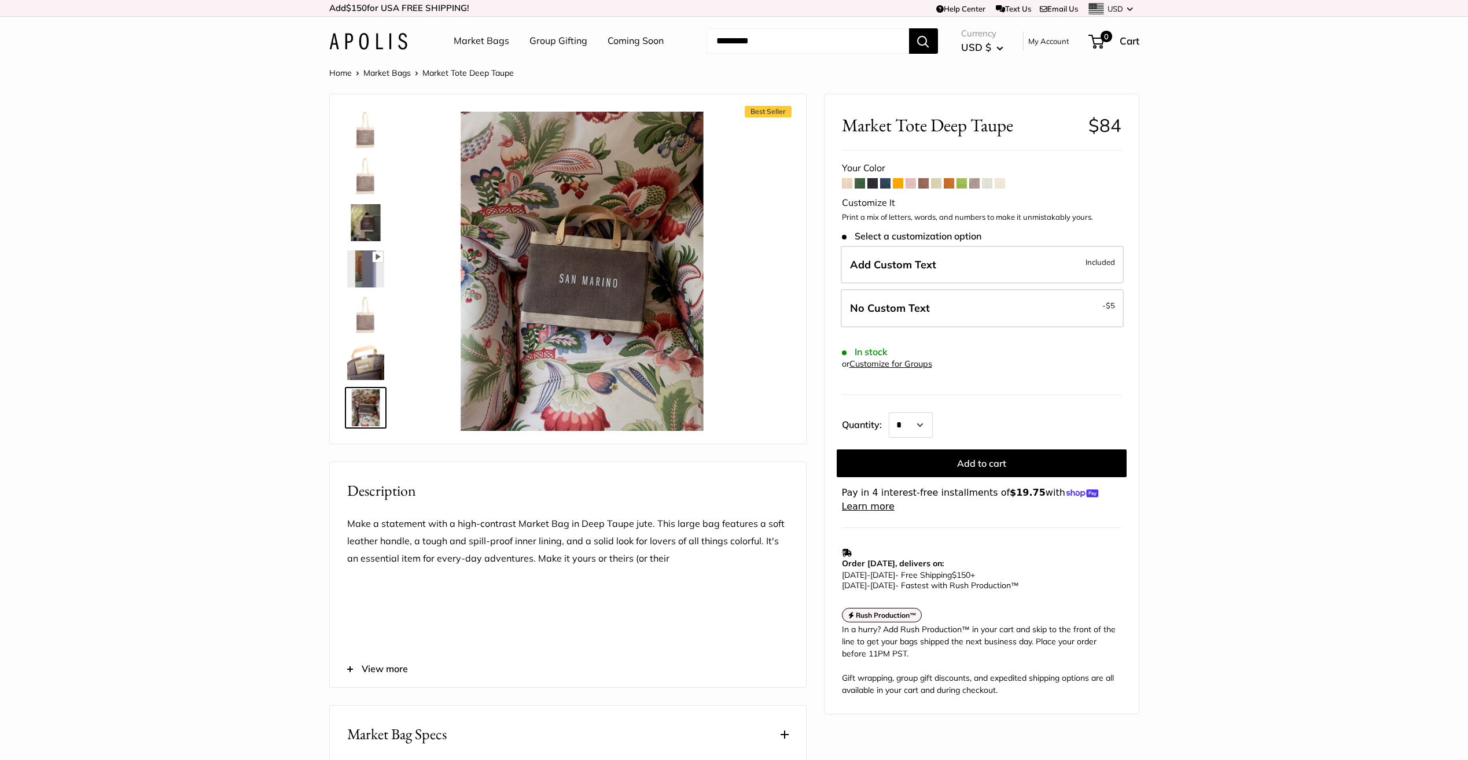
click at [647, 46] on link "Coming Soon" at bounding box center [636, 40] width 56 height 17
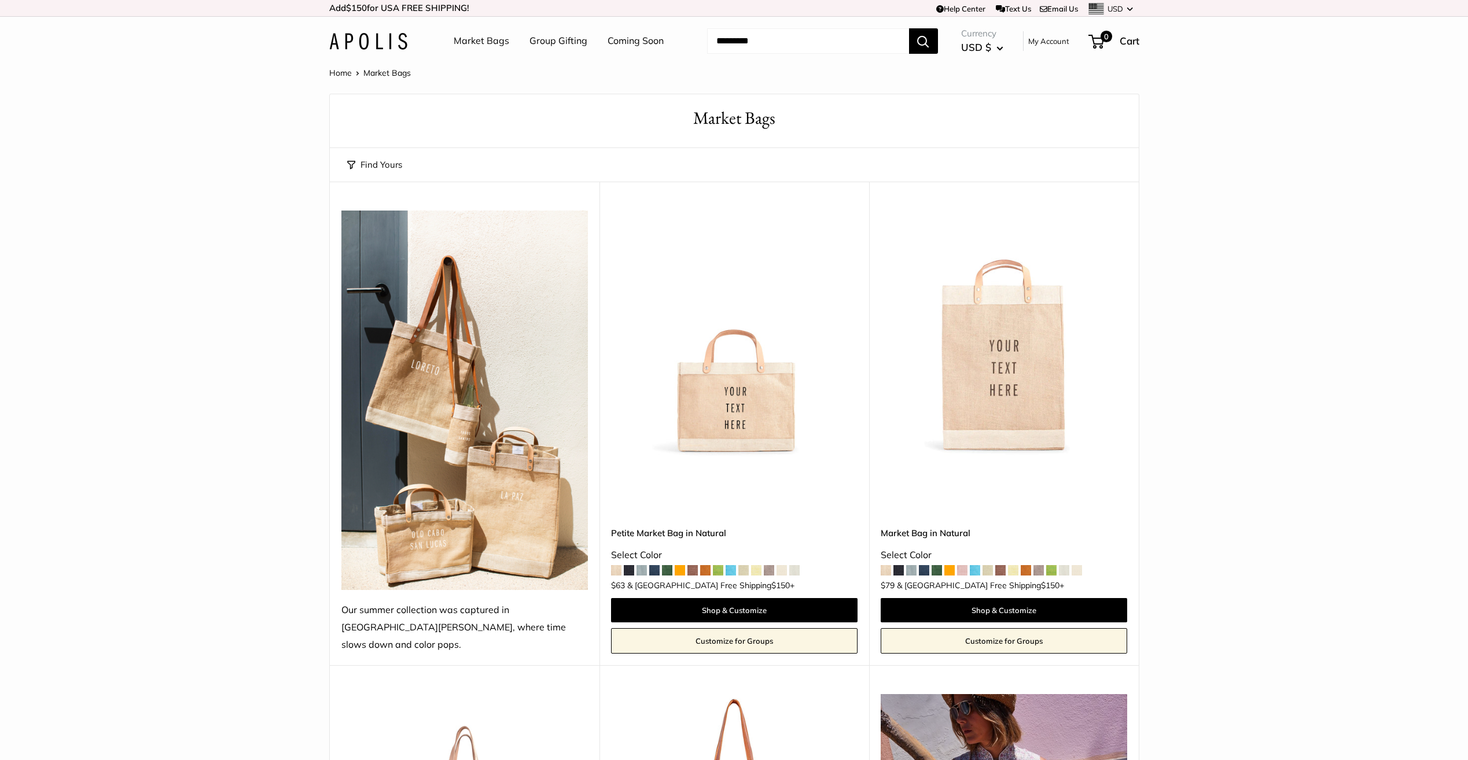
click at [462, 429] on img at bounding box center [464, 401] width 247 height 380
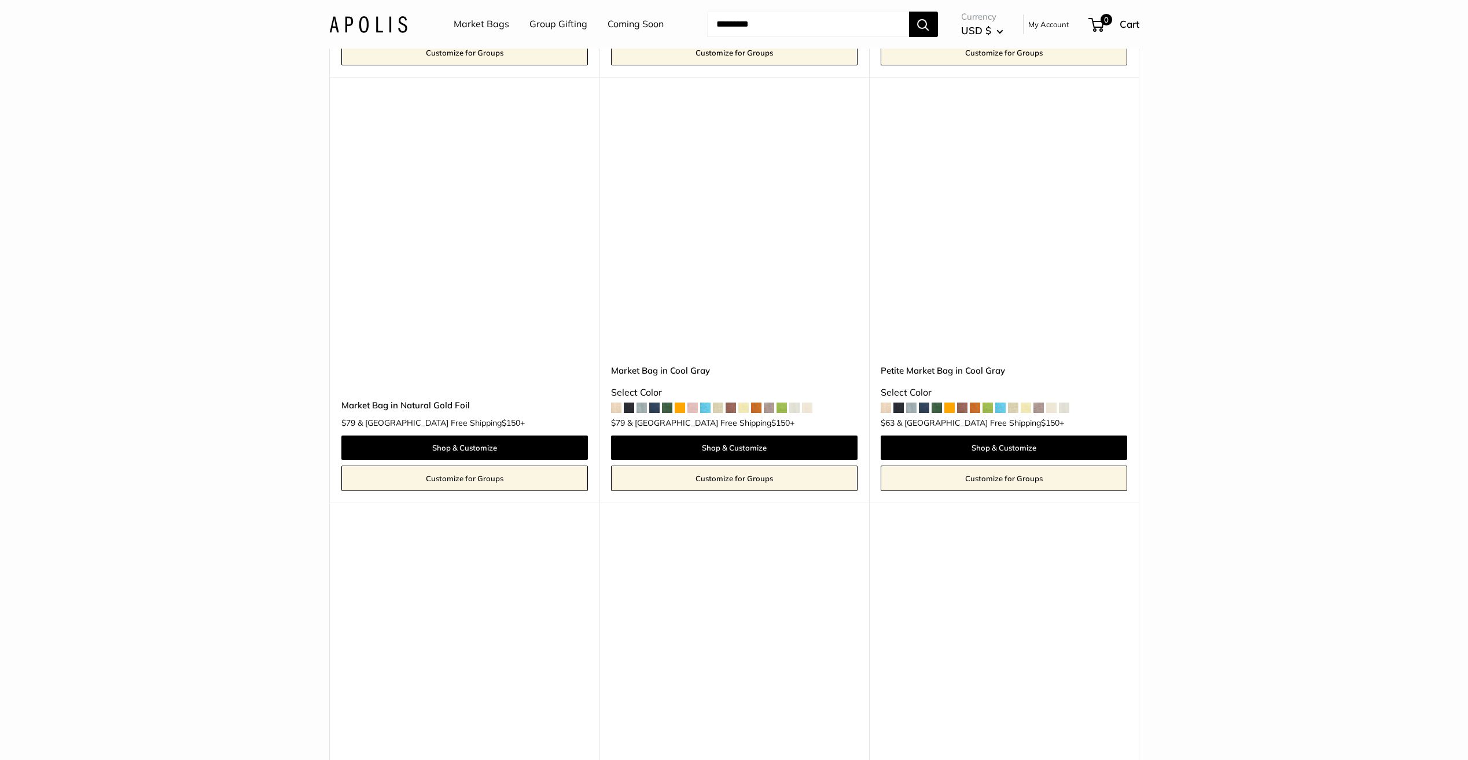
scroll to position [4284, 0]
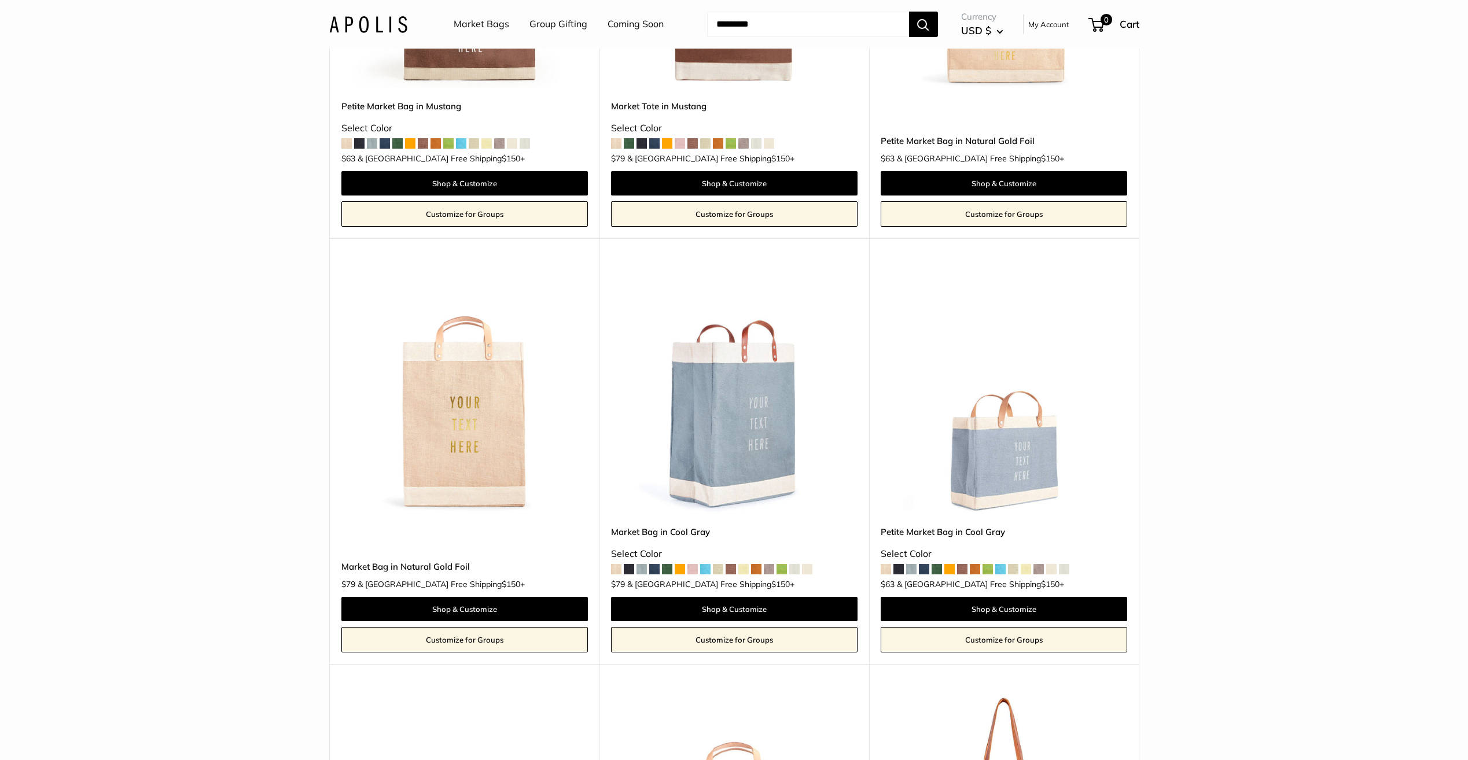
click at [556, 26] on link "Group Gifting" at bounding box center [558, 24] width 58 height 17
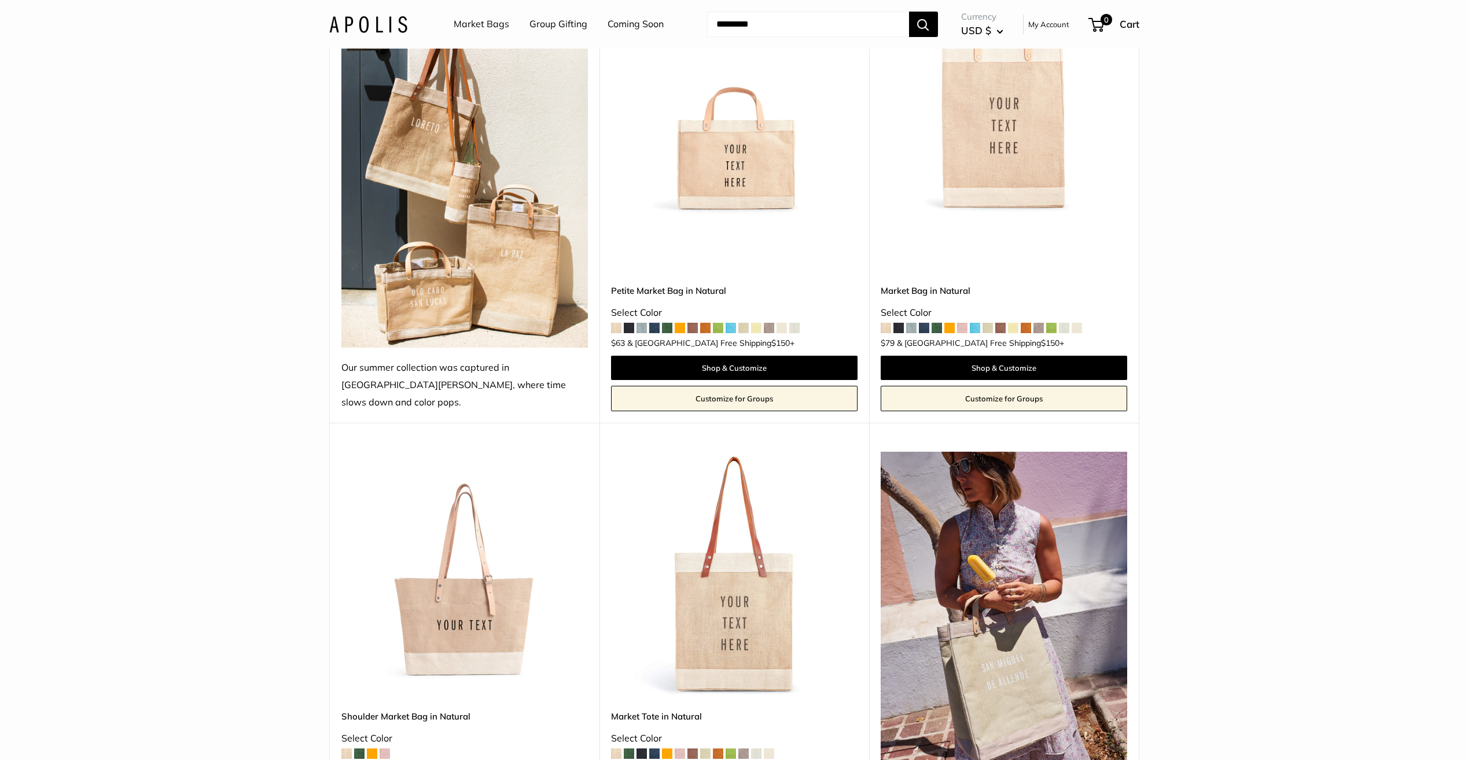
scroll to position [0, 0]
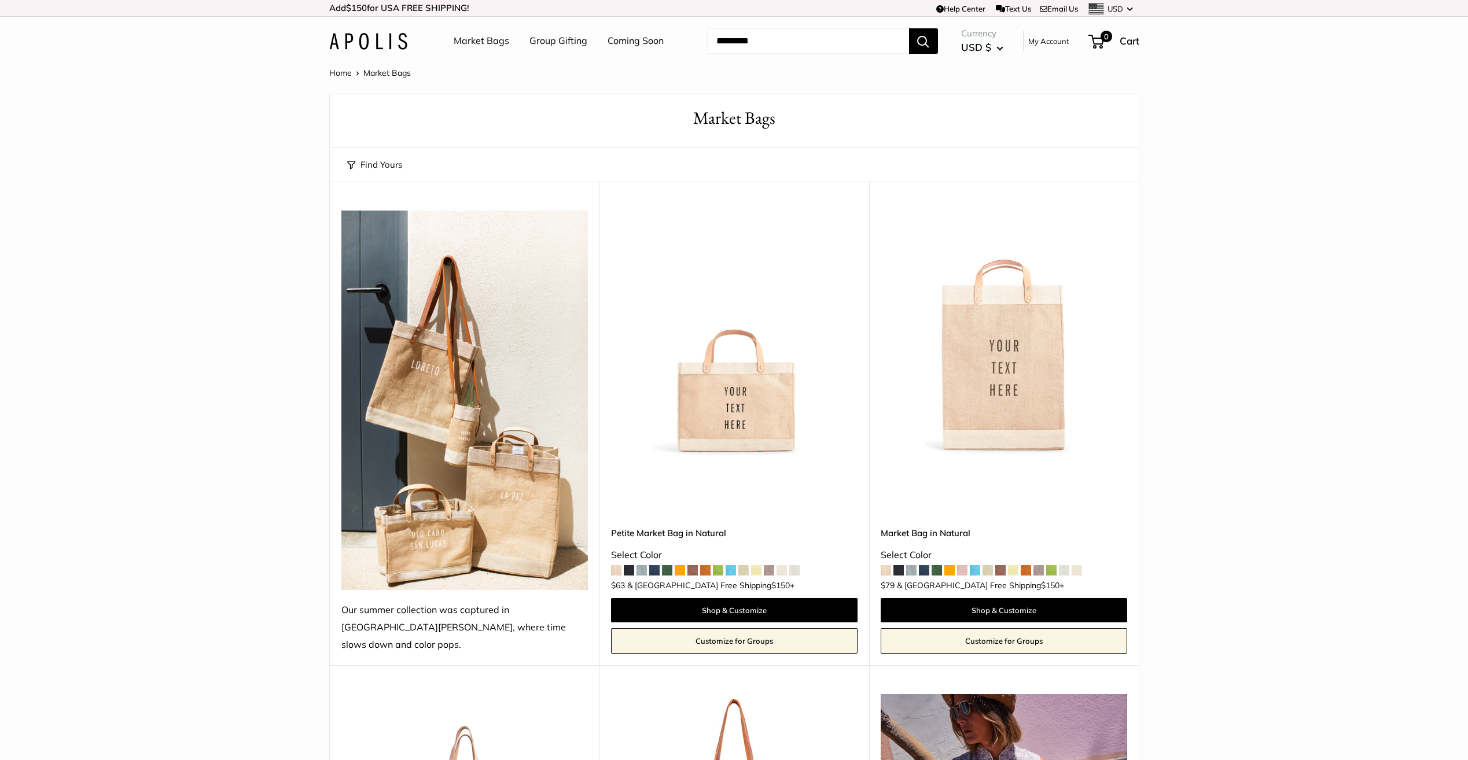
click at [467, 422] on img at bounding box center [464, 401] width 247 height 380
click at [341, 73] on link "Home" at bounding box center [340, 73] width 23 height 10
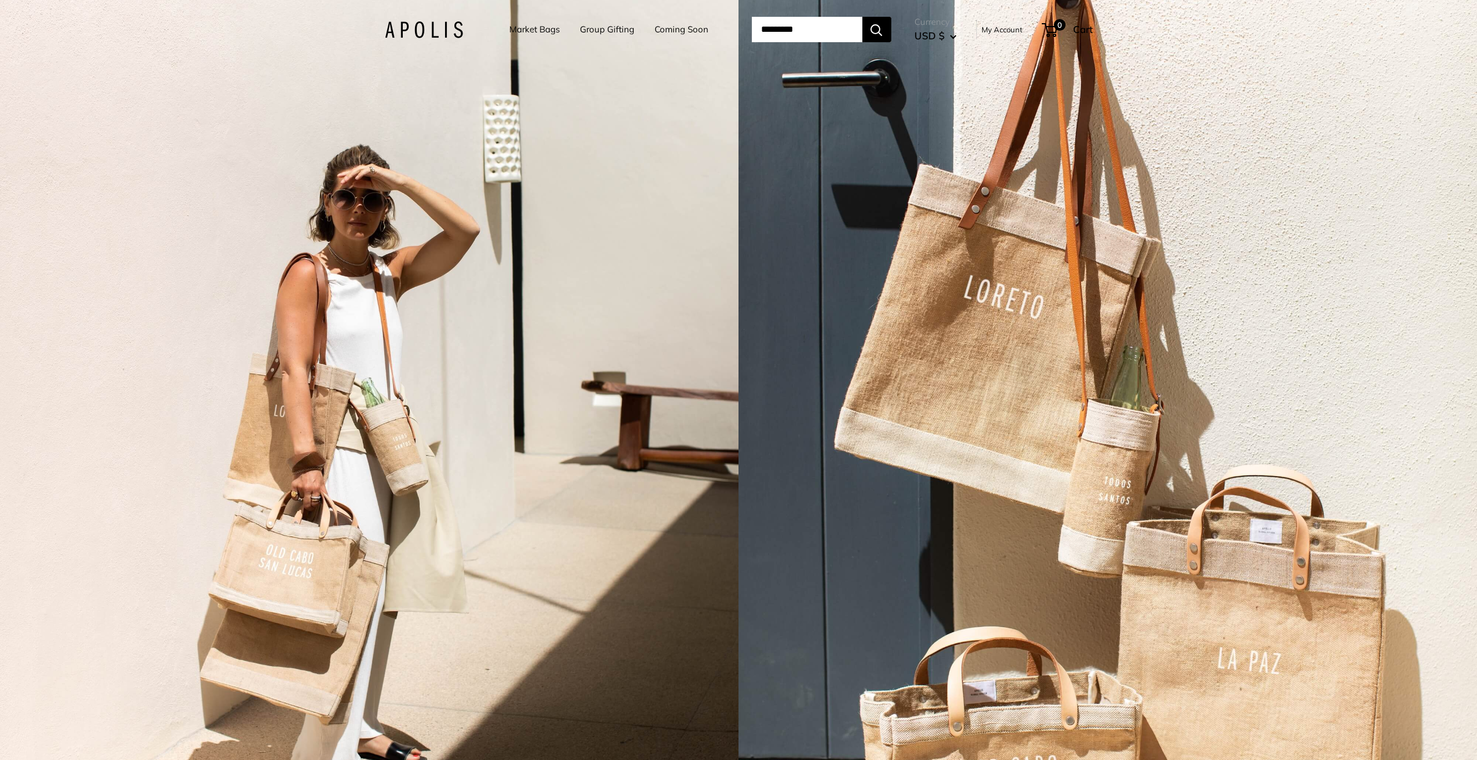
click at [678, 23] on link "Coming Soon" at bounding box center [681, 29] width 54 height 16
click at [771, 20] on input "Search..." at bounding box center [807, 29] width 111 height 25
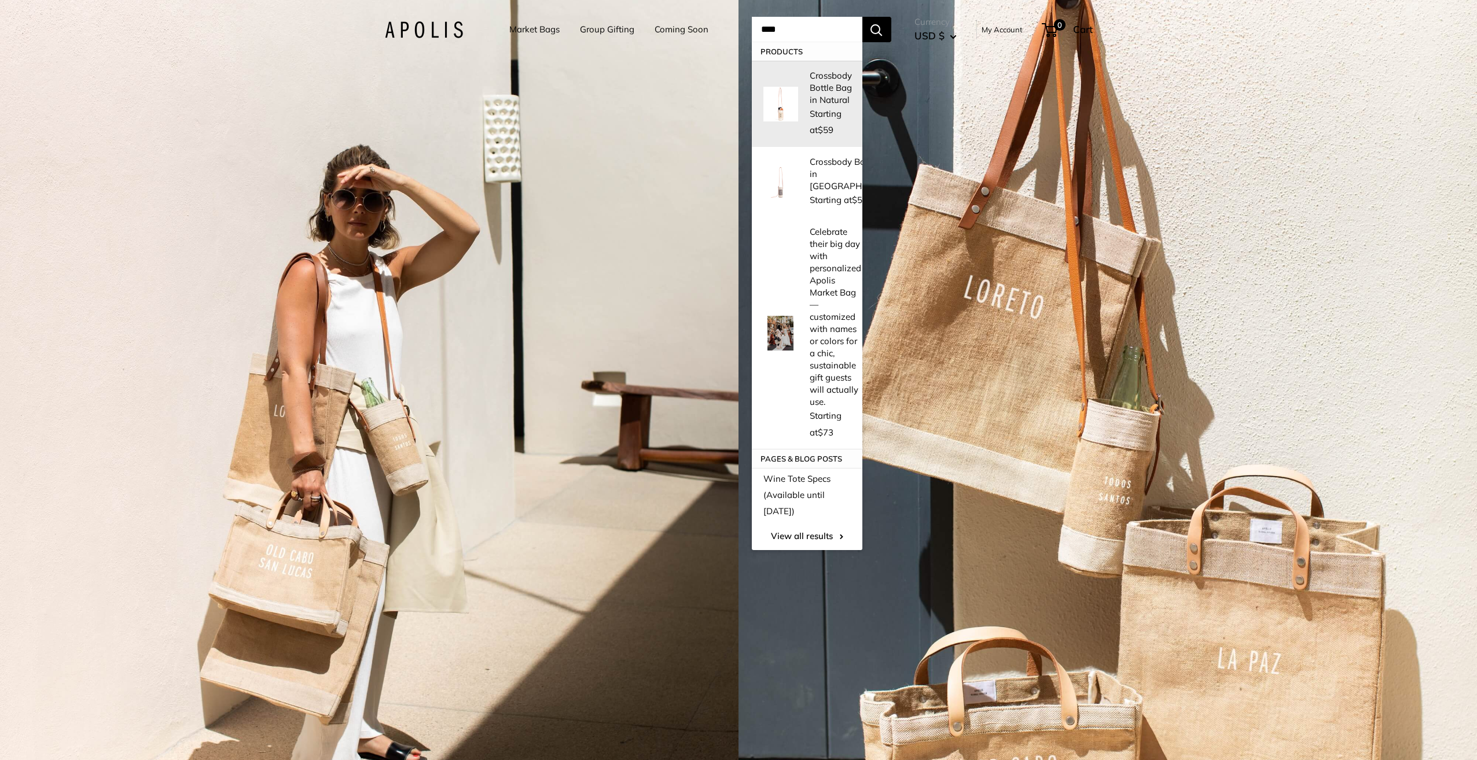
type input "****"
click at [812, 111] on span "Starting at $59" at bounding box center [826, 121] width 32 height 27
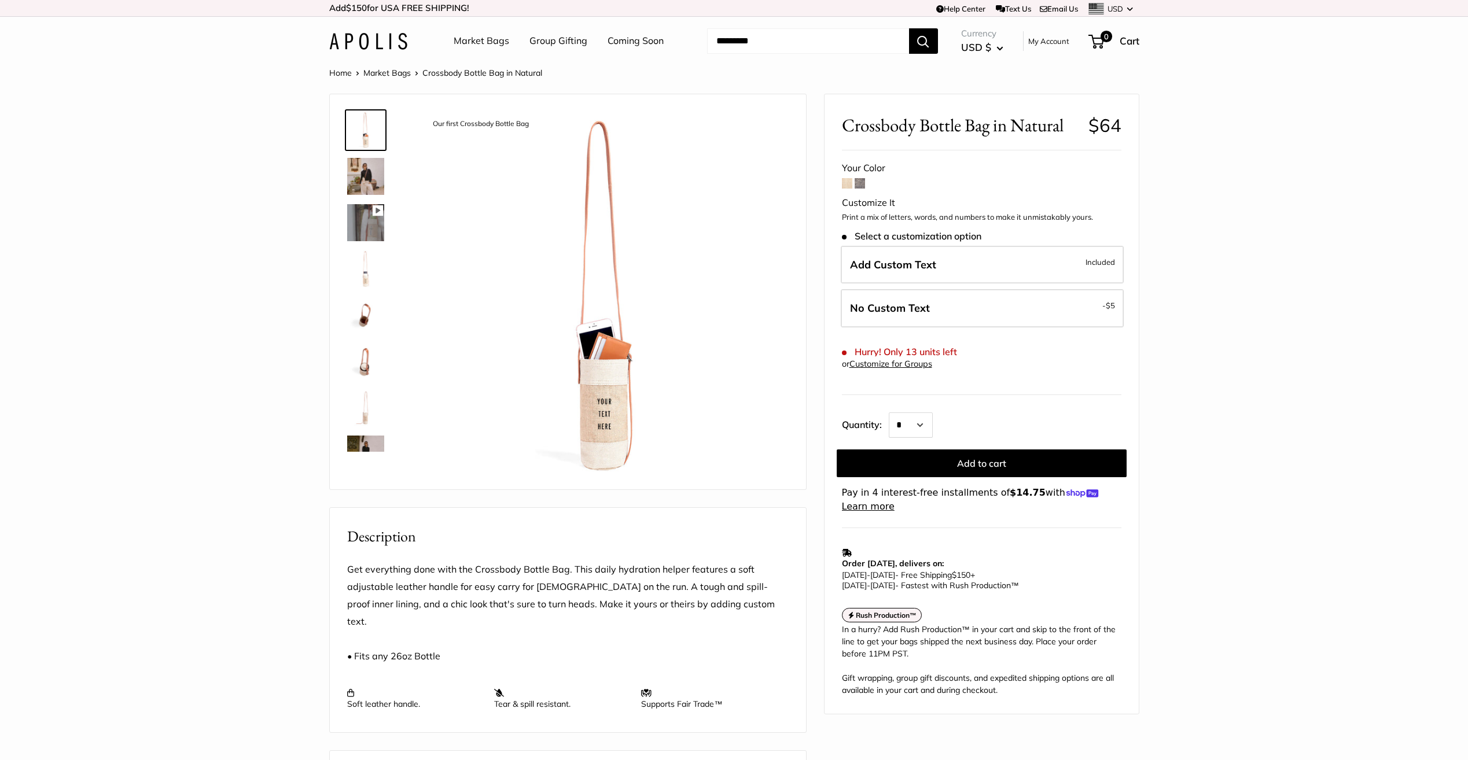
click at [365, 181] on img at bounding box center [365, 176] width 37 height 37
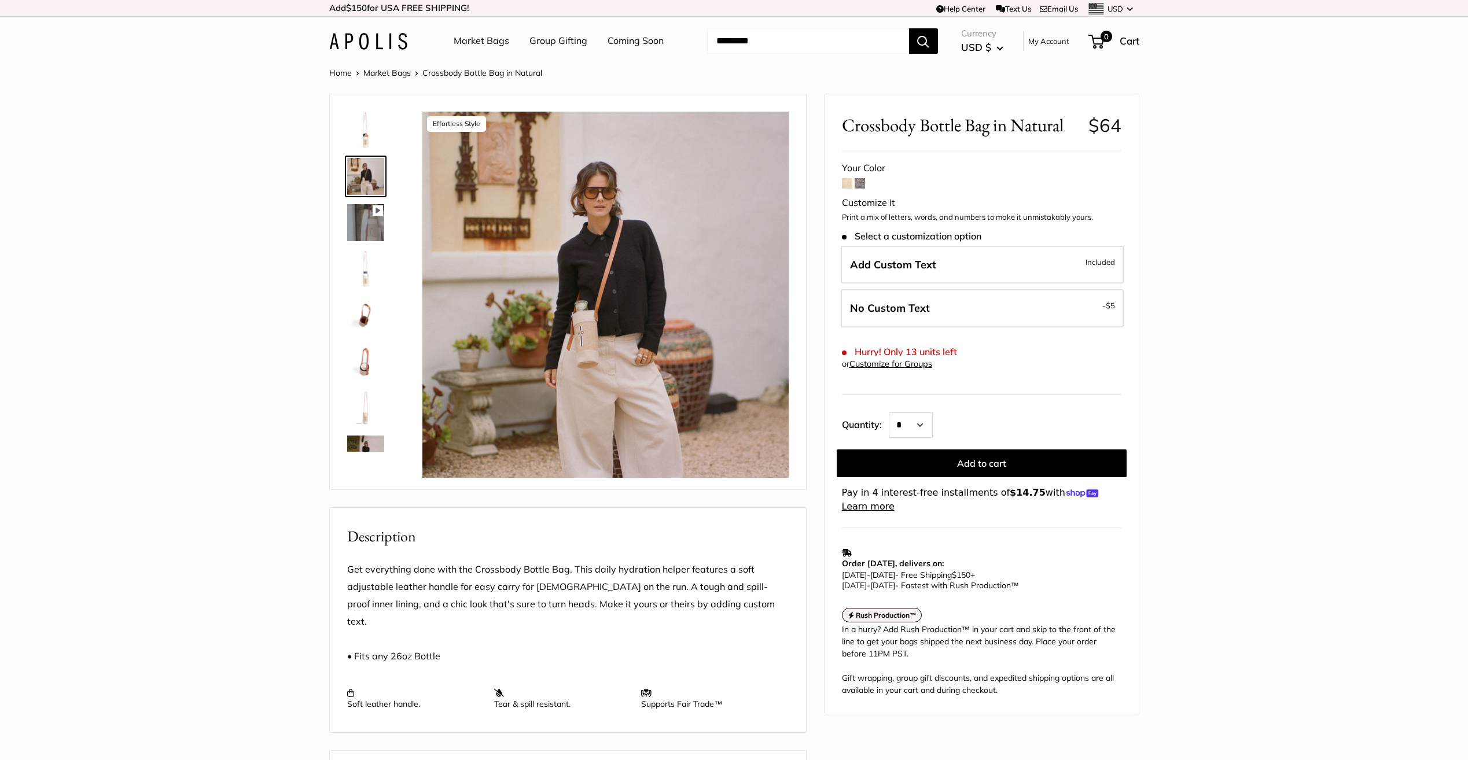
click at [366, 300] on img at bounding box center [365, 315] width 37 height 37
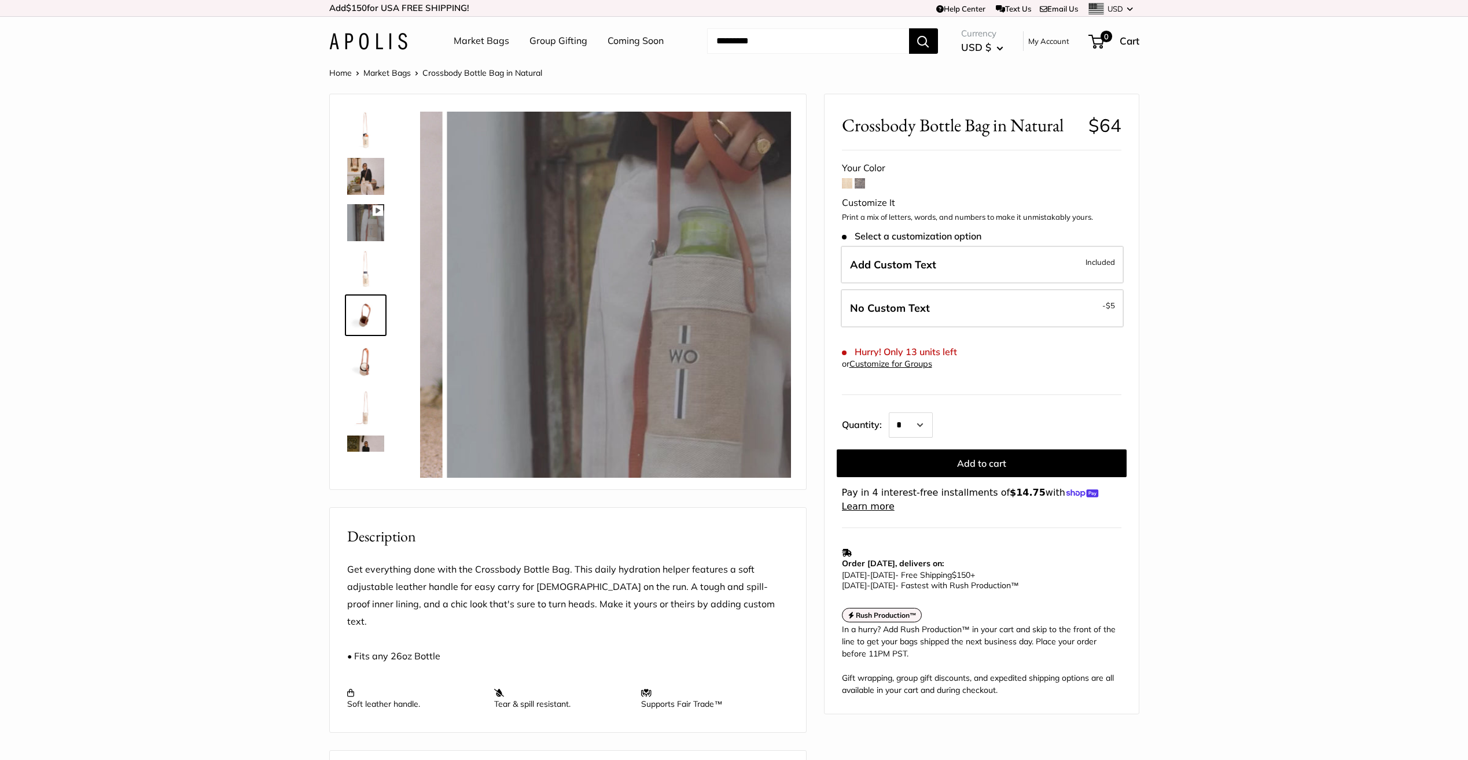
scroll to position [36, 0]
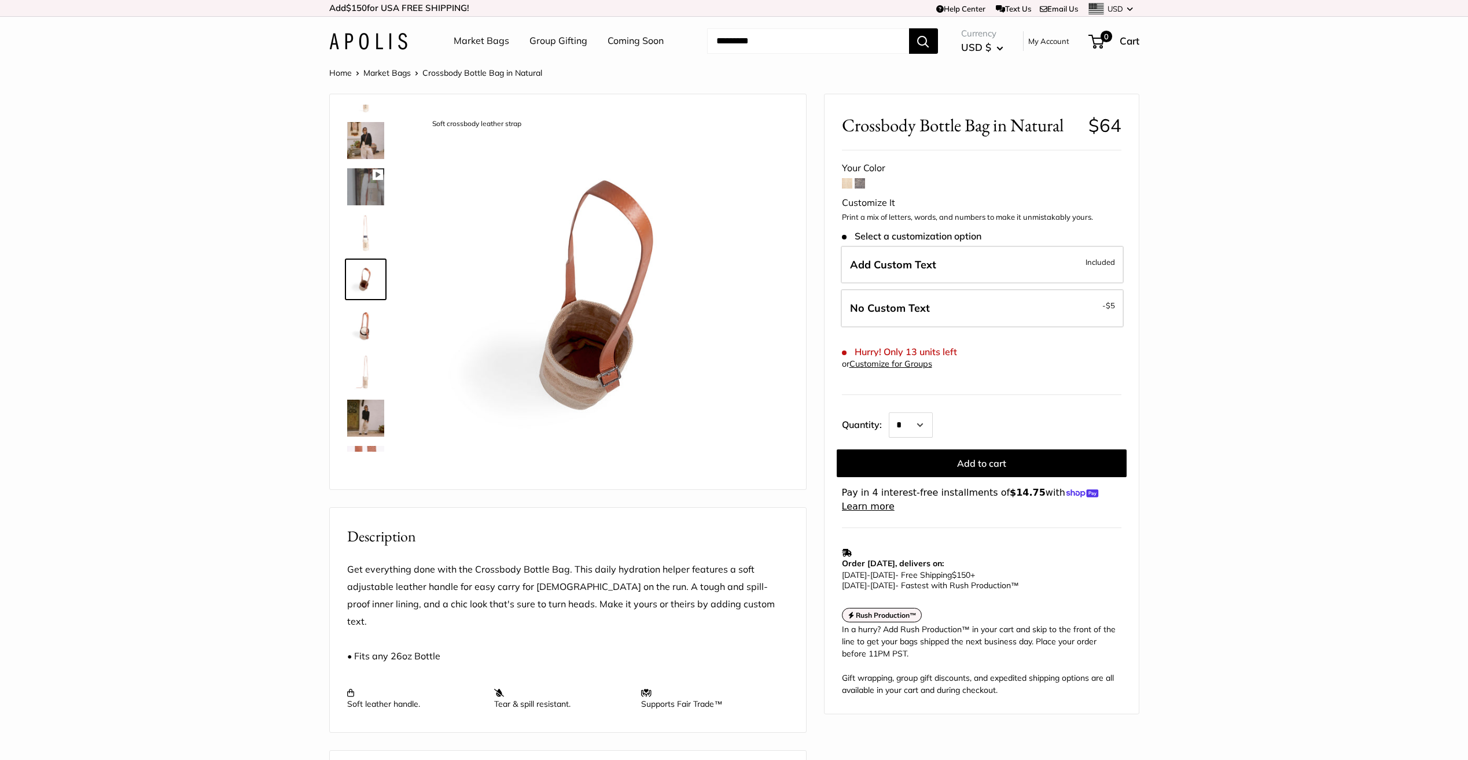
click at [359, 249] on img at bounding box center [365, 233] width 37 height 37
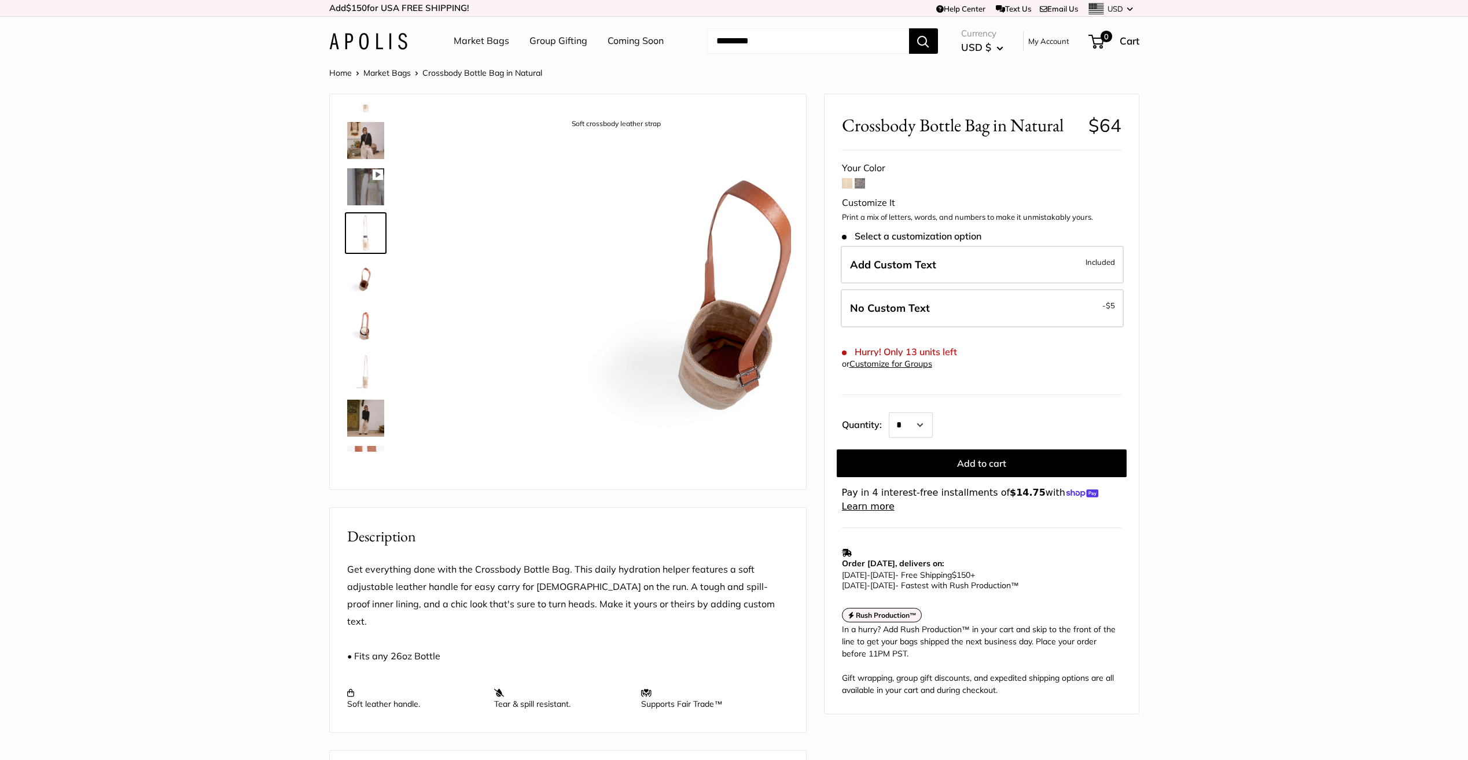
scroll to position [0, 0]
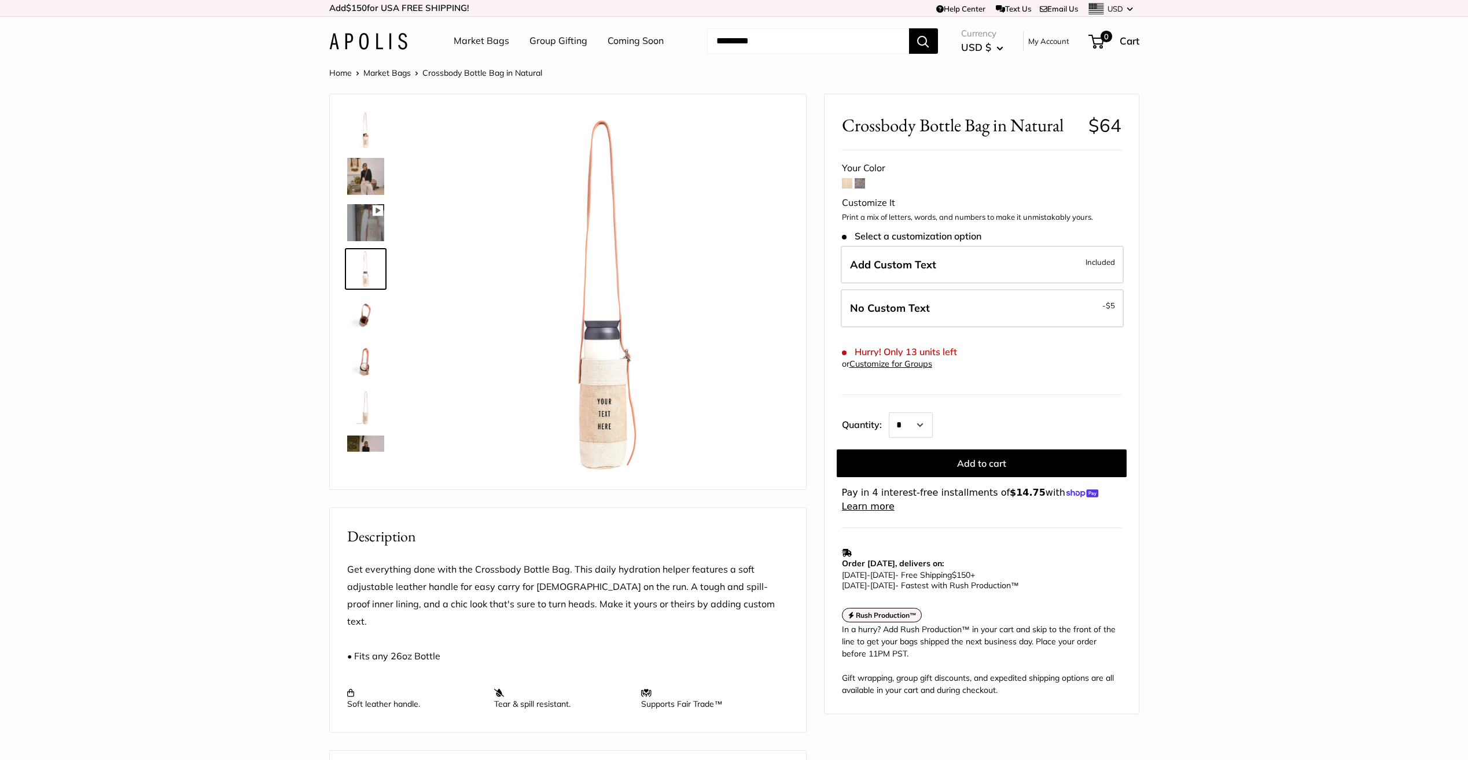
click at [371, 372] on img at bounding box center [365, 361] width 37 height 37
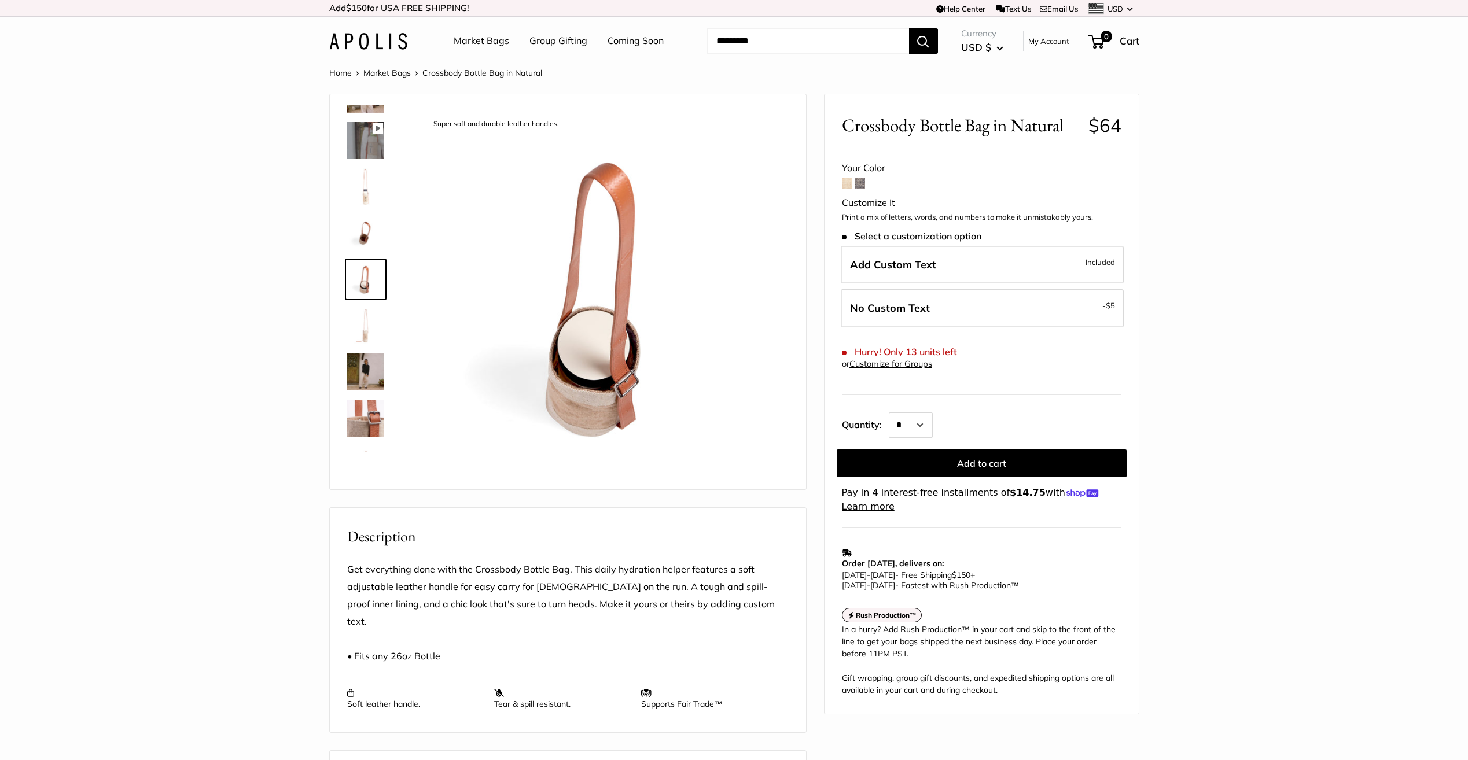
click at [370, 371] on img at bounding box center [365, 372] width 37 height 37
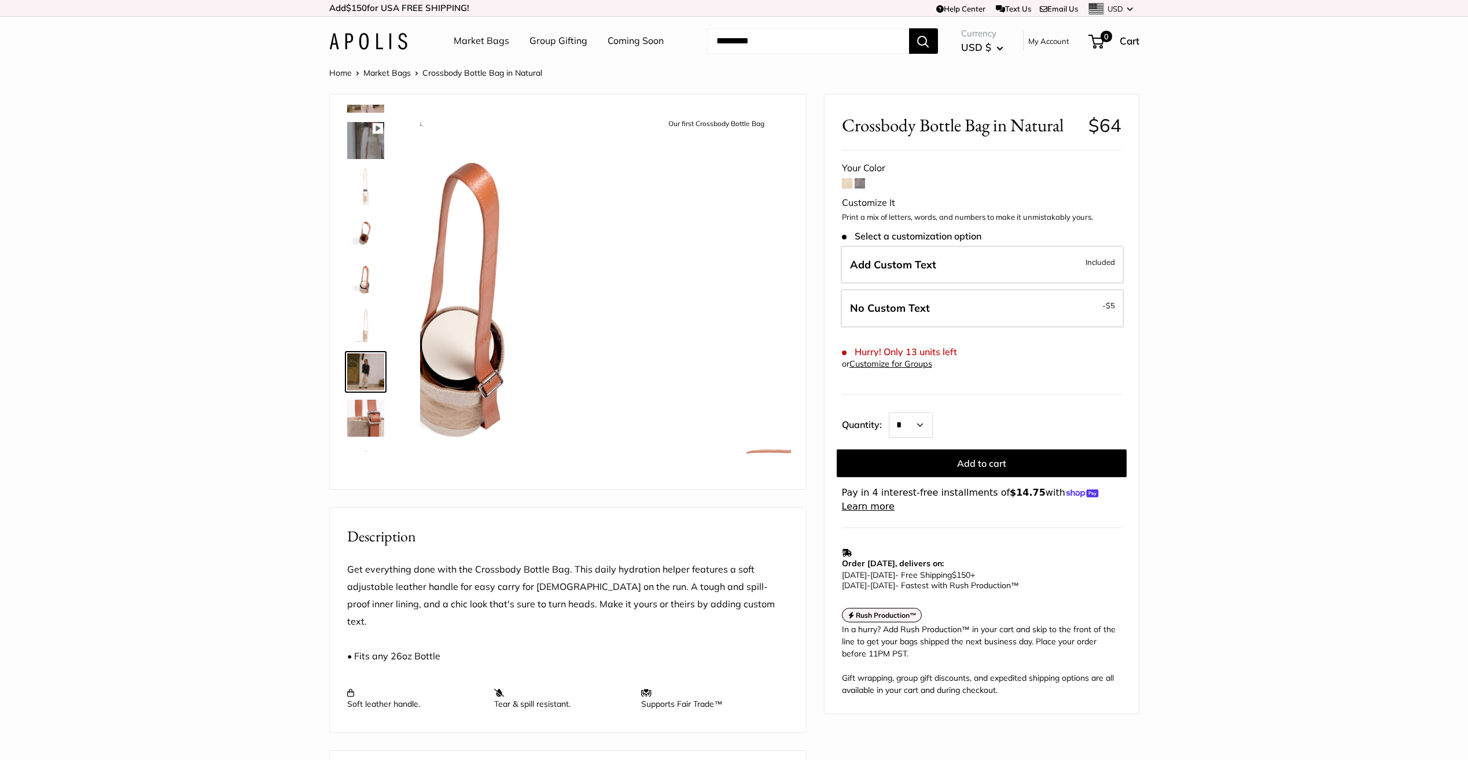
scroll to position [167, 0]
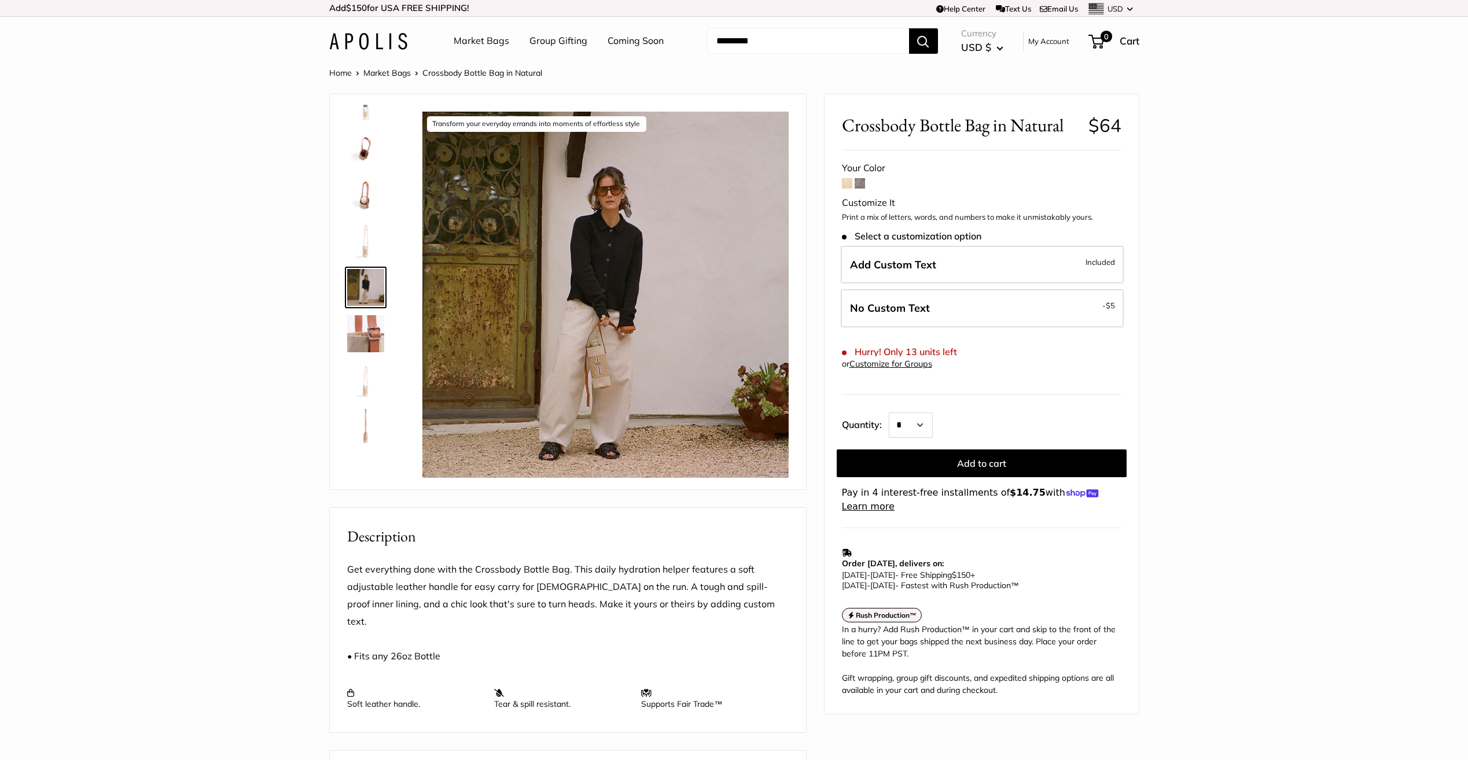
click at [369, 356] on div at bounding box center [371, 278] width 56 height 347
click at [368, 371] on img at bounding box center [365, 380] width 37 height 37
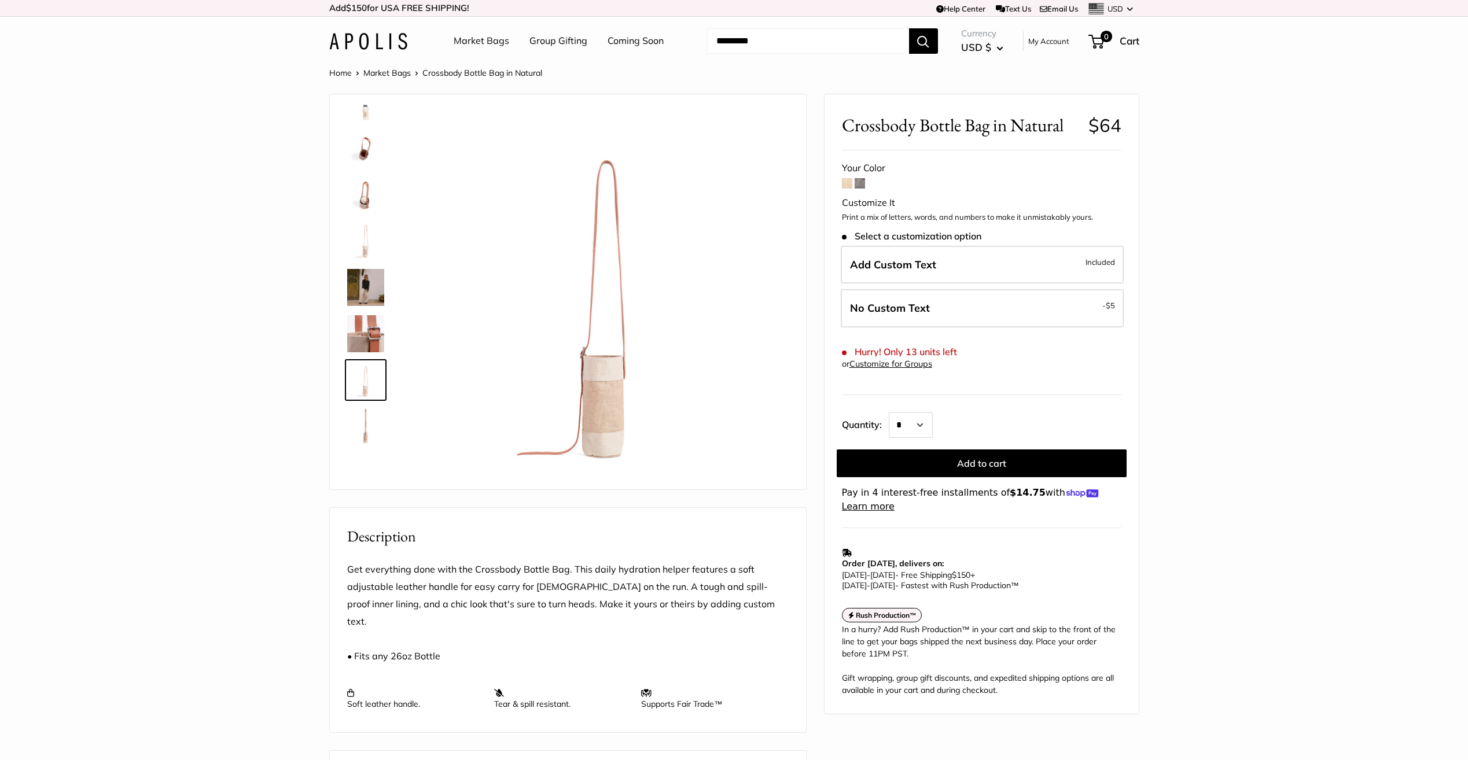
click at [367, 420] on img at bounding box center [365, 426] width 37 height 37
click at [365, 378] on img at bounding box center [365, 380] width 37 height 37
click at [366, 337] on img at bounding box center [365, 333] width 37 height 37
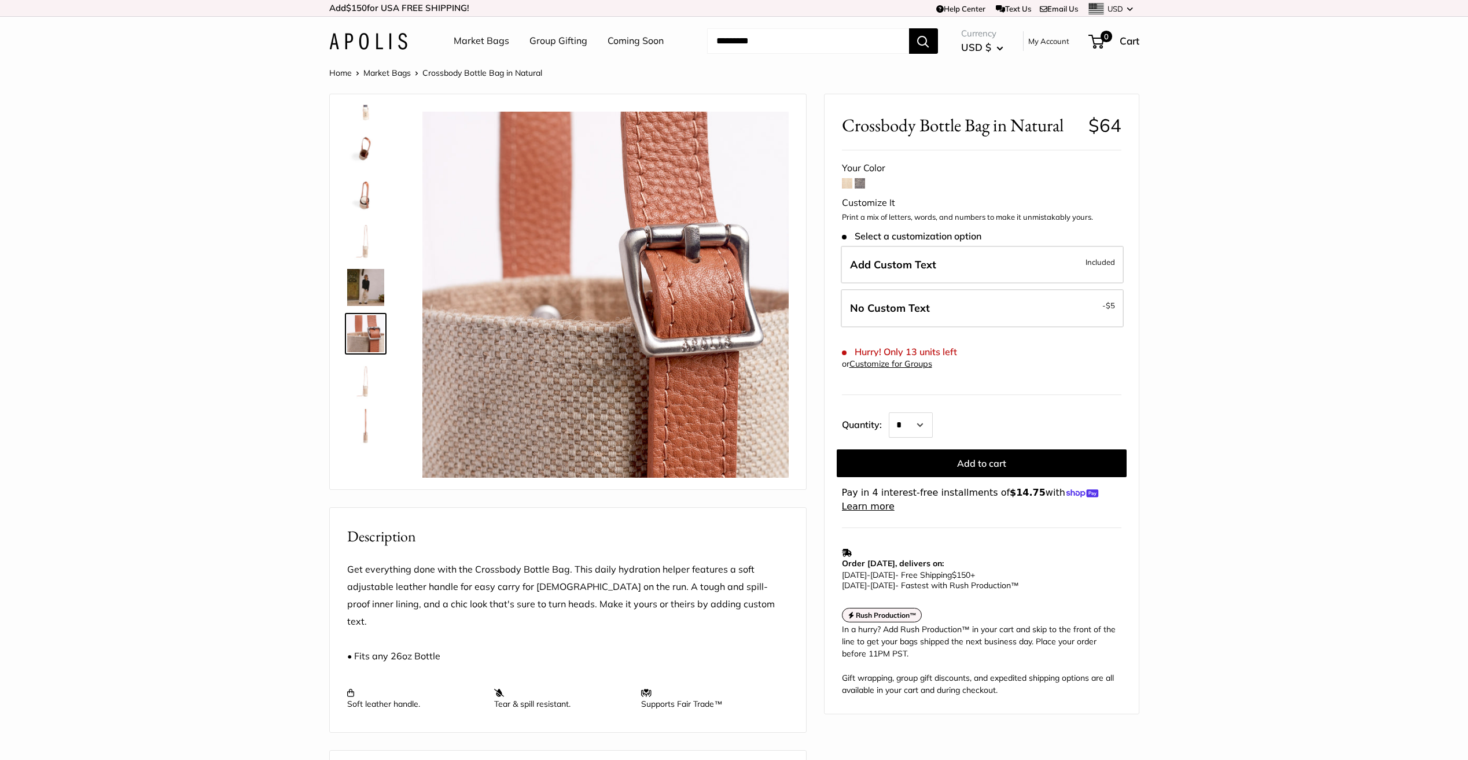
click at [367, 285] on img at bounding box center [365, 287] width 37 height 37
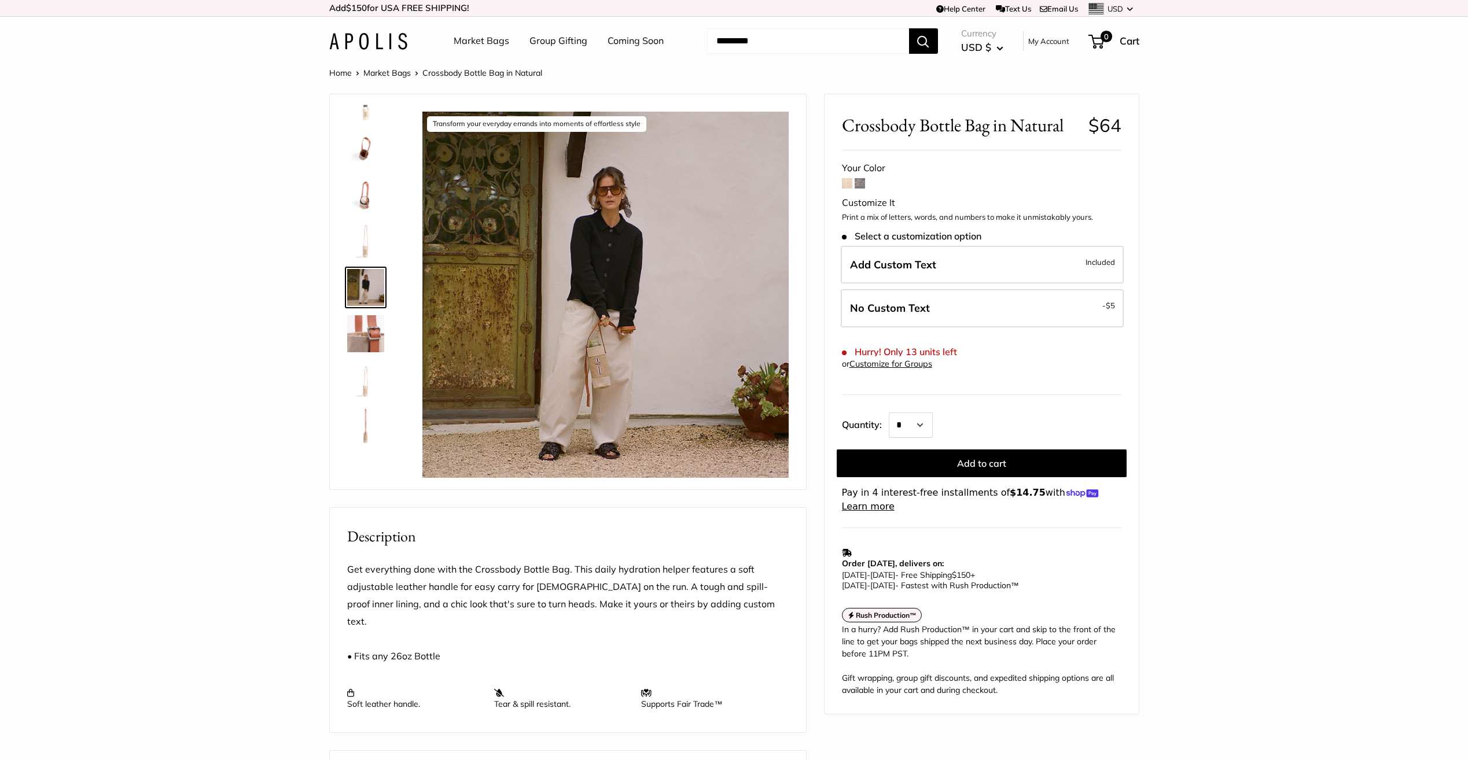
click at [362, 238] on img at bounding box center [365, 241] width 37 height 37
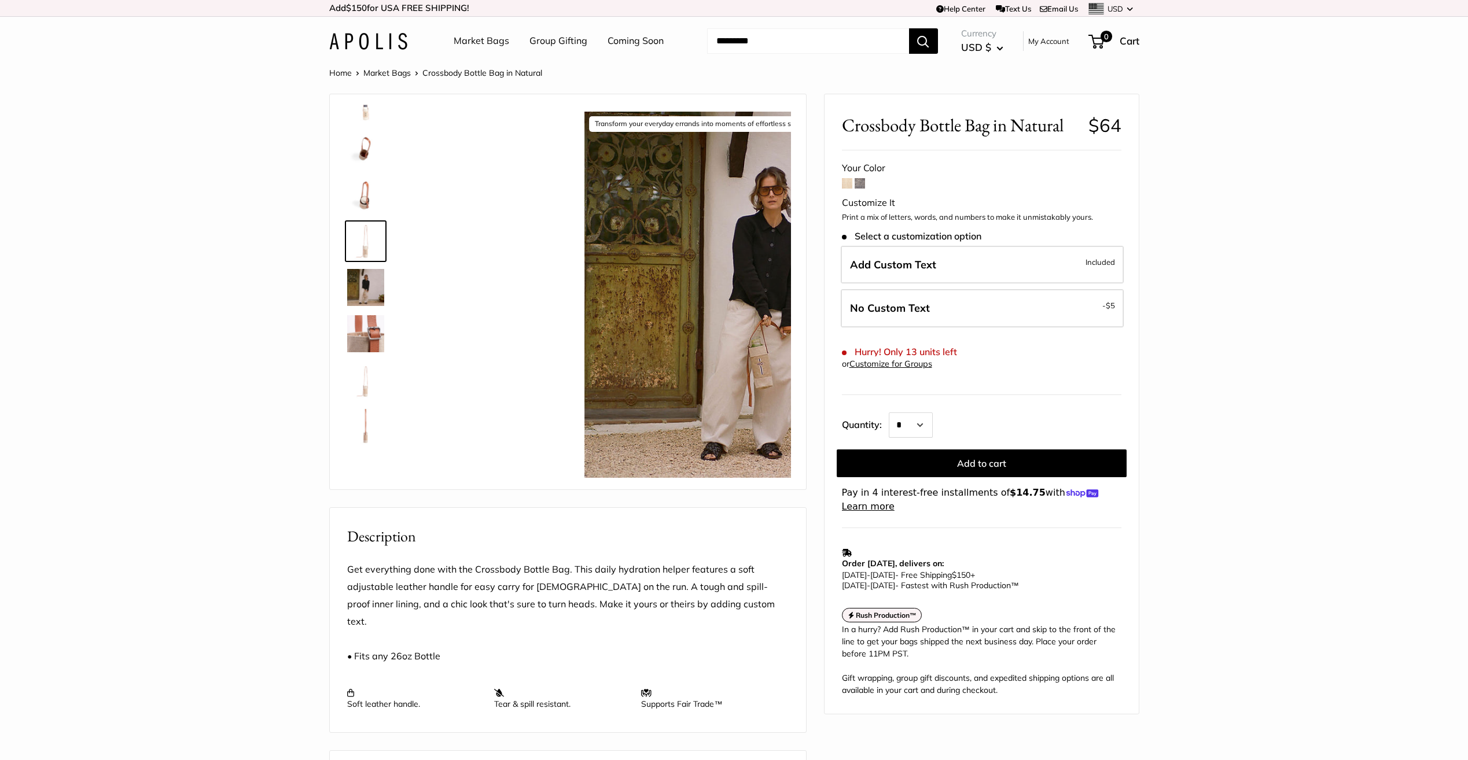
scroll to position [128, 0]
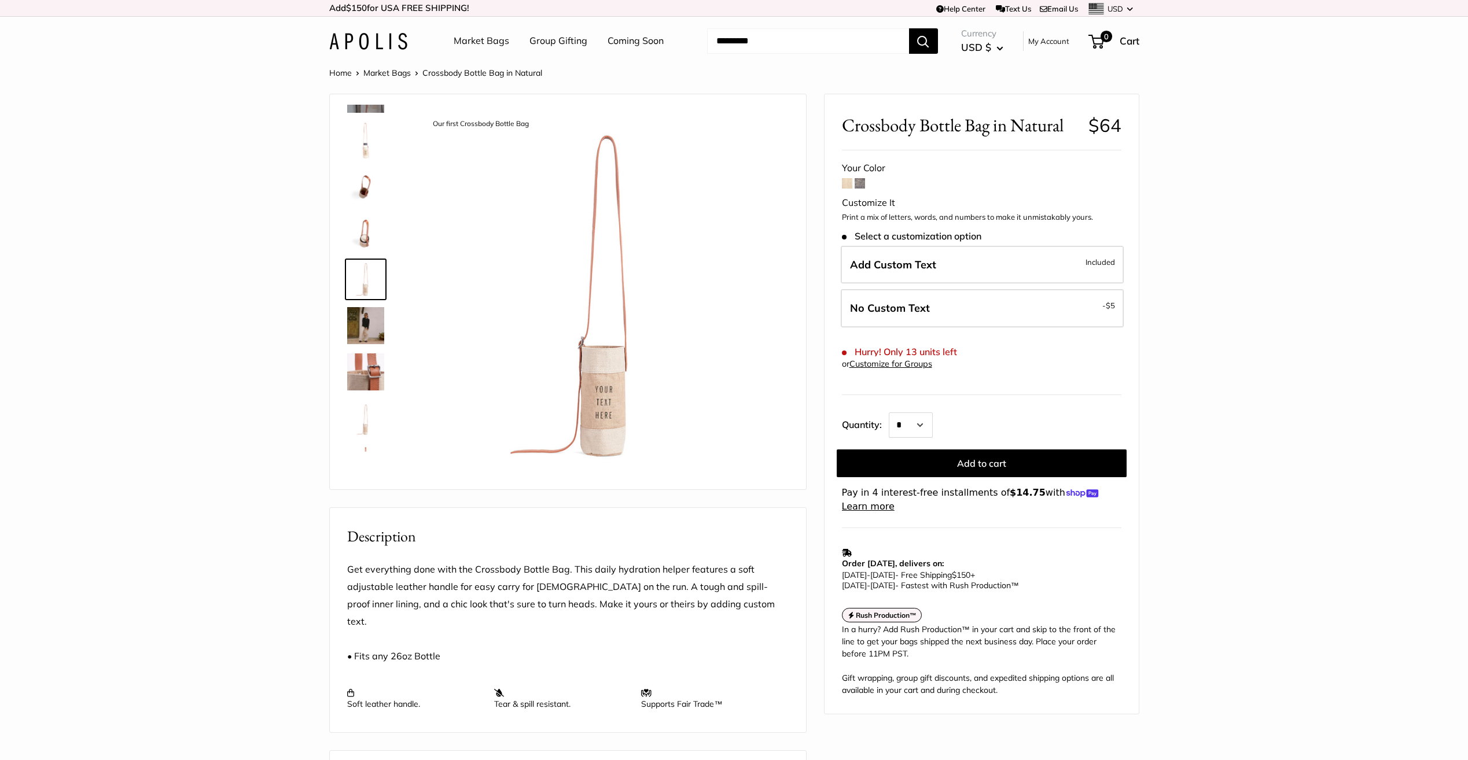
click at [863, 187] on span at bounding box center [860, 183] width 10 height 10
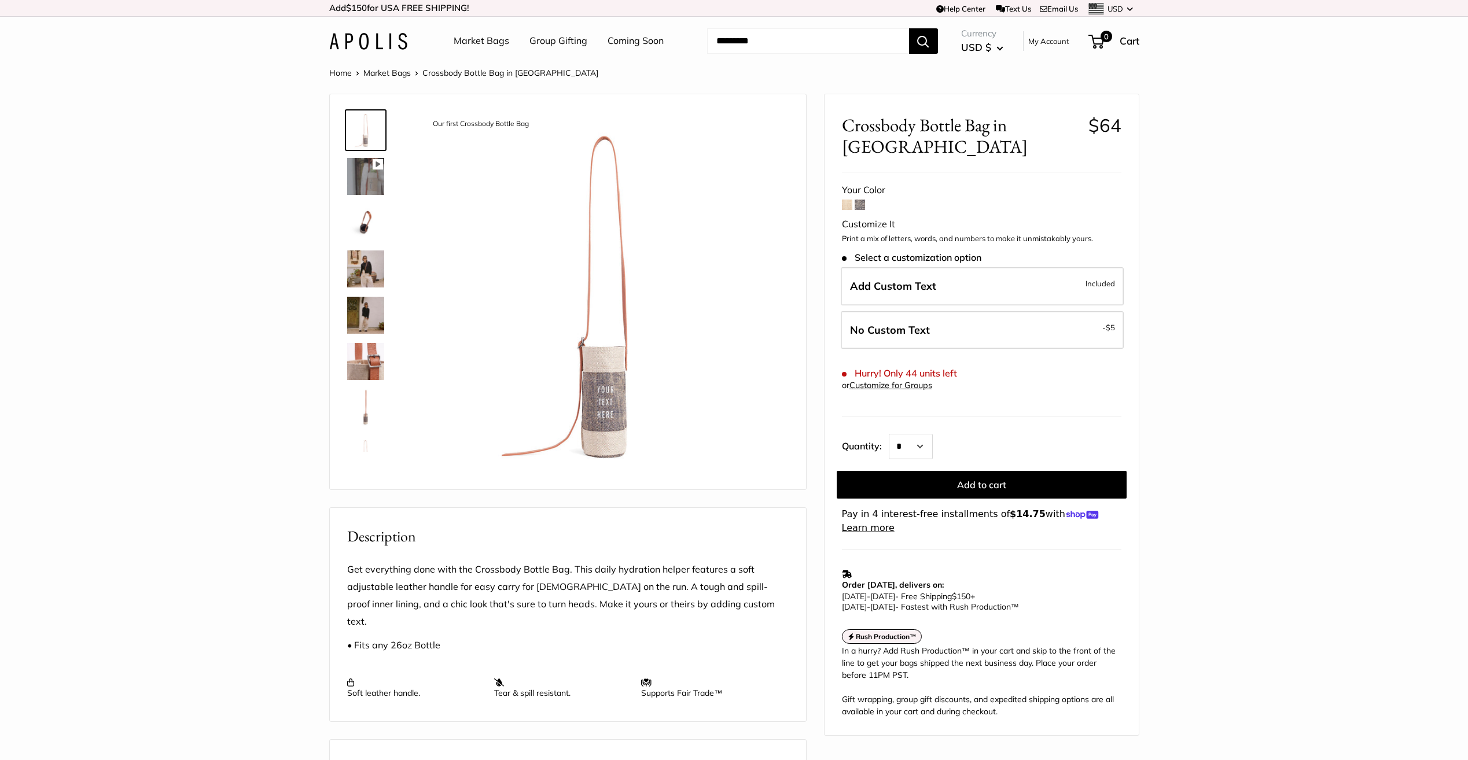
click at [376, 265] on img at bounding box center [365, 269] width 37 height 37
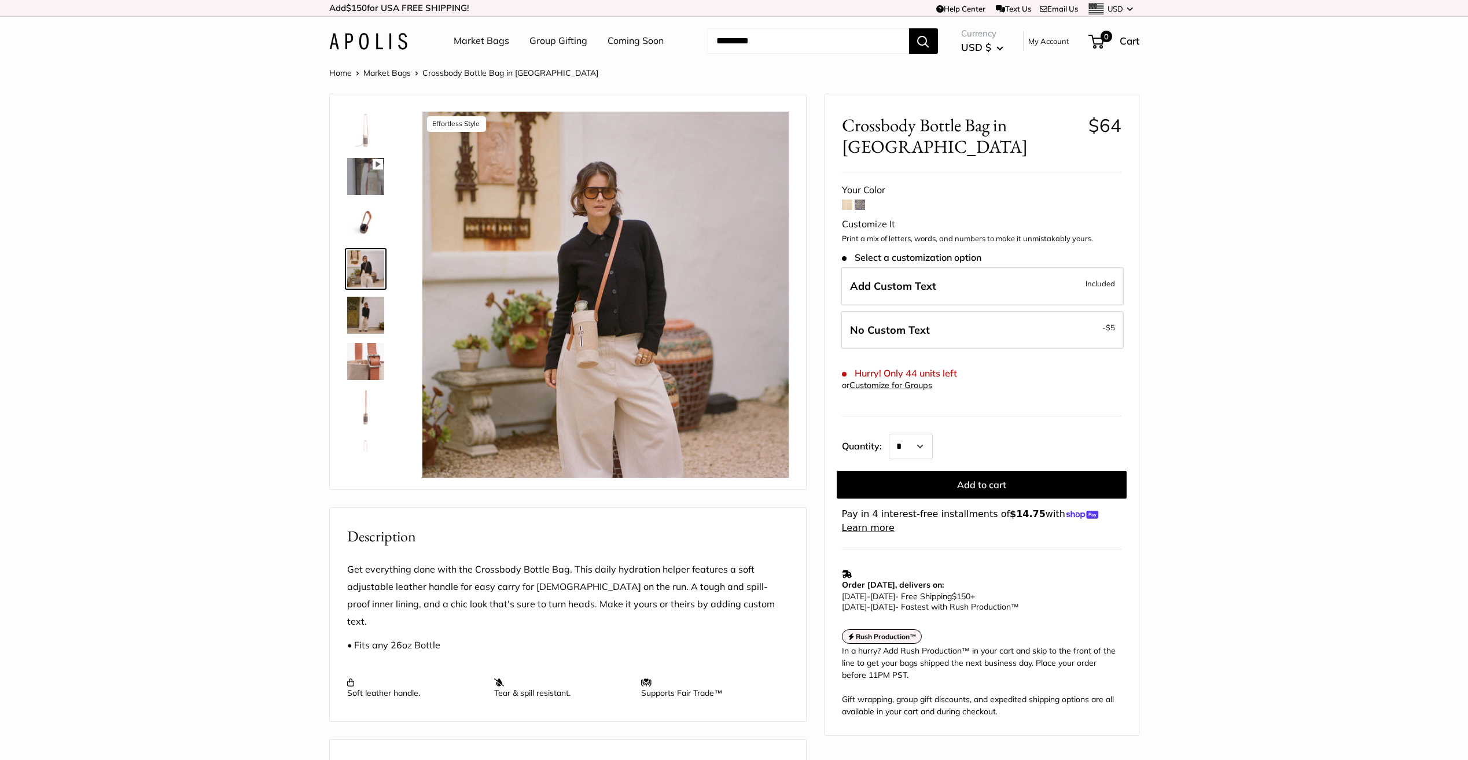
click at [370, 316] on img at bounding box center [365, 315] width 37 height 37
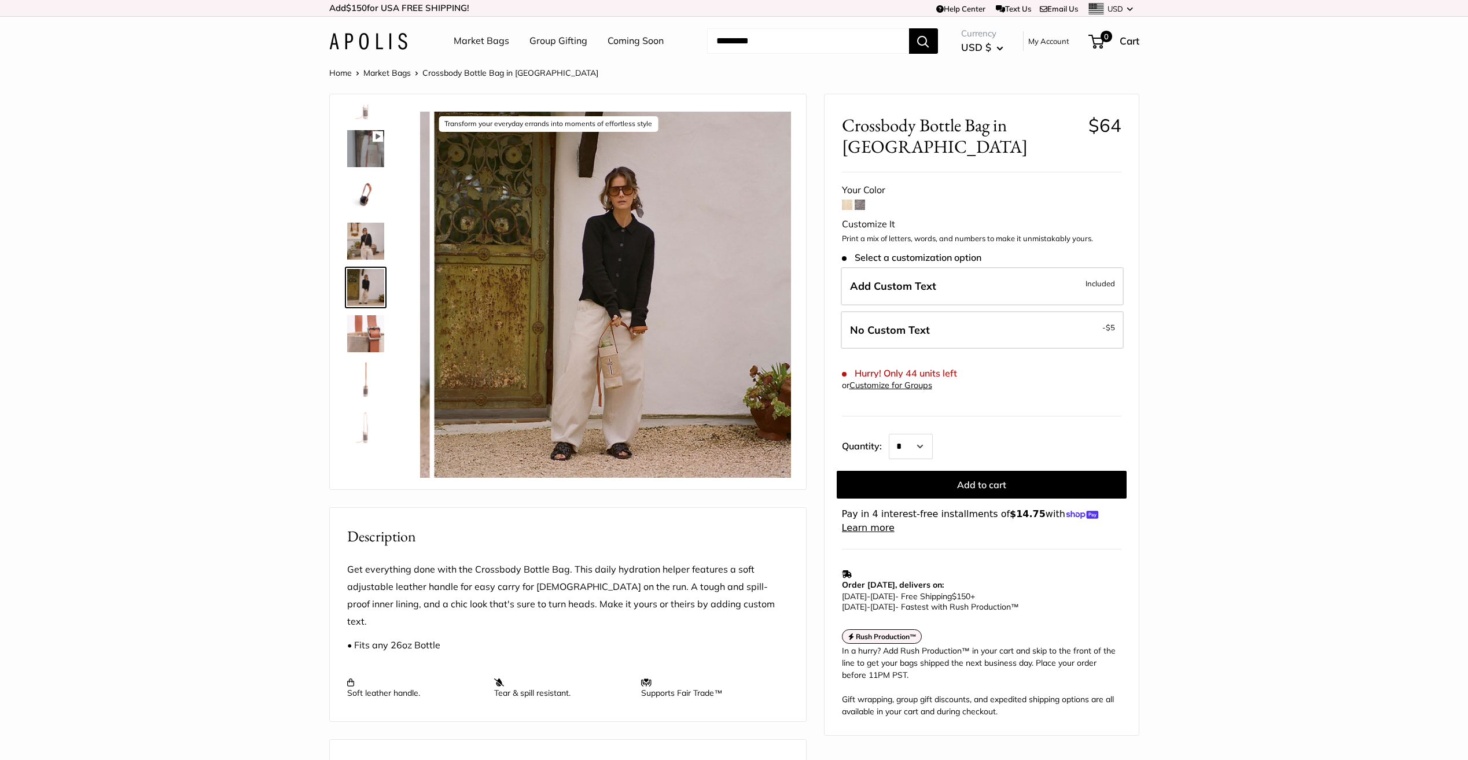
click at [373, 342] on img at bounding box center [365, 333] width 37 height 37
